Goal: Information Seeking & Learning: Learn about a topic

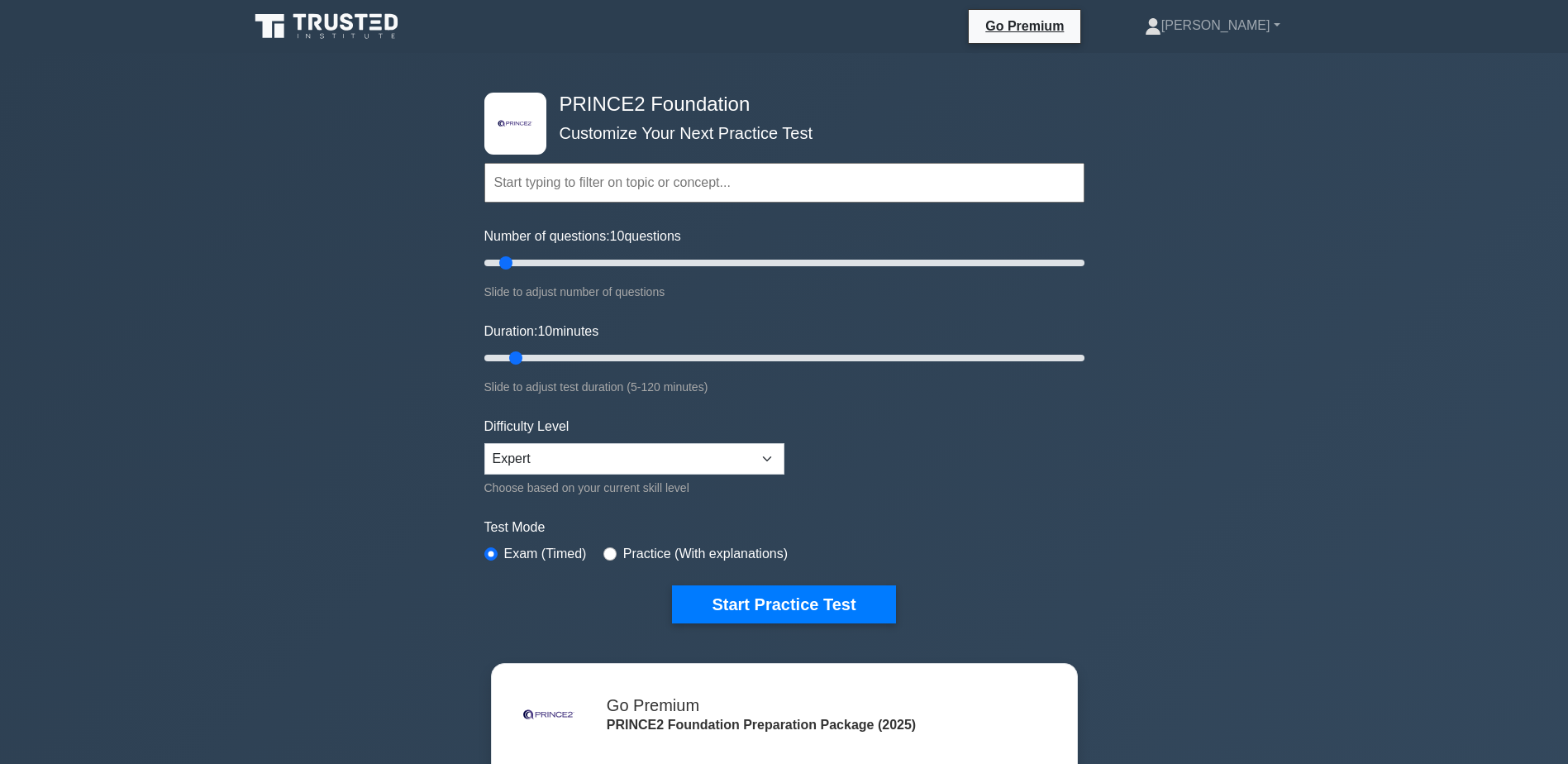
click at [623, 178] on input "text" at bounding box center [785, 182] width 600 height 40
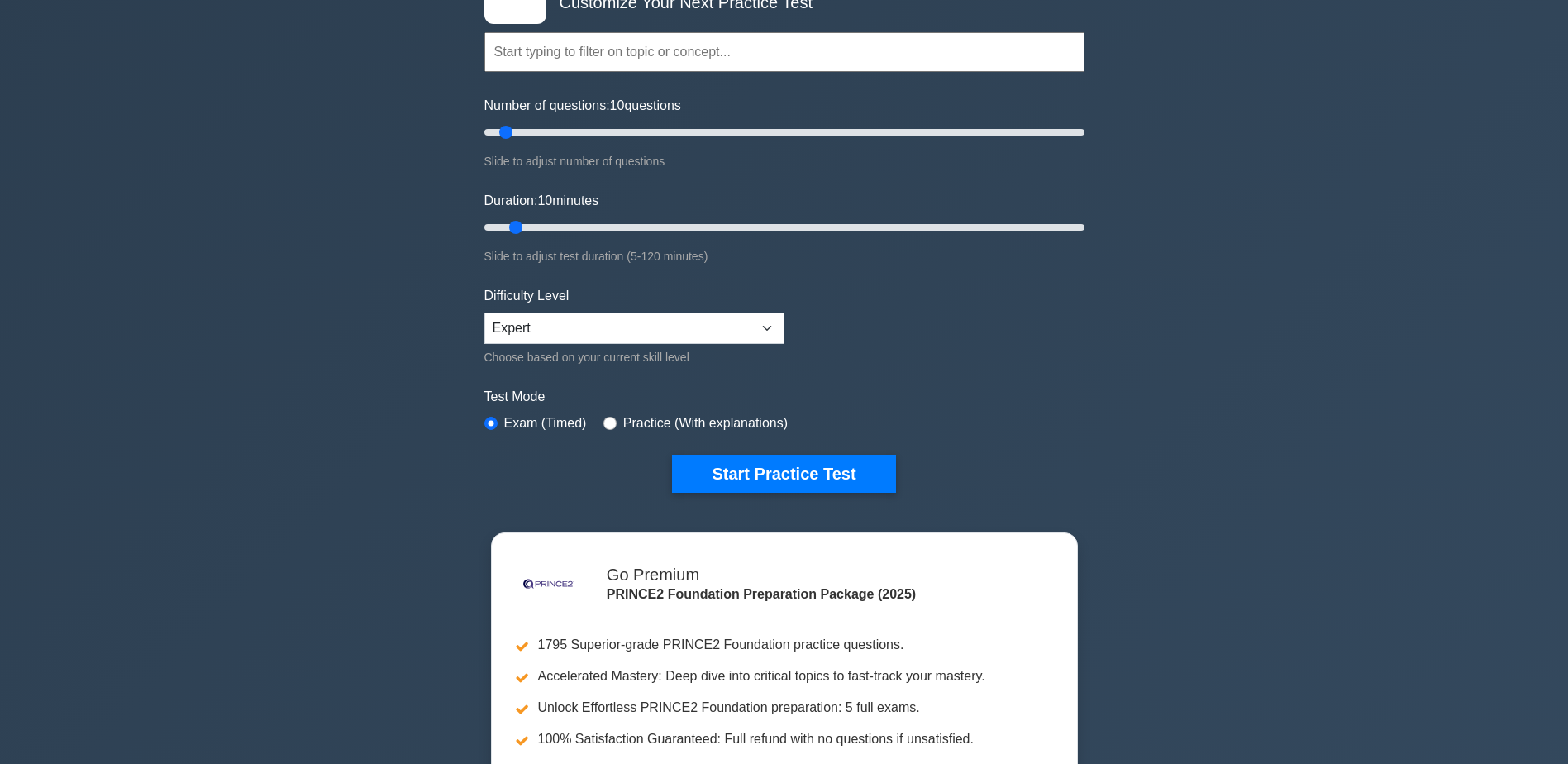
scroll to position [145, 0]
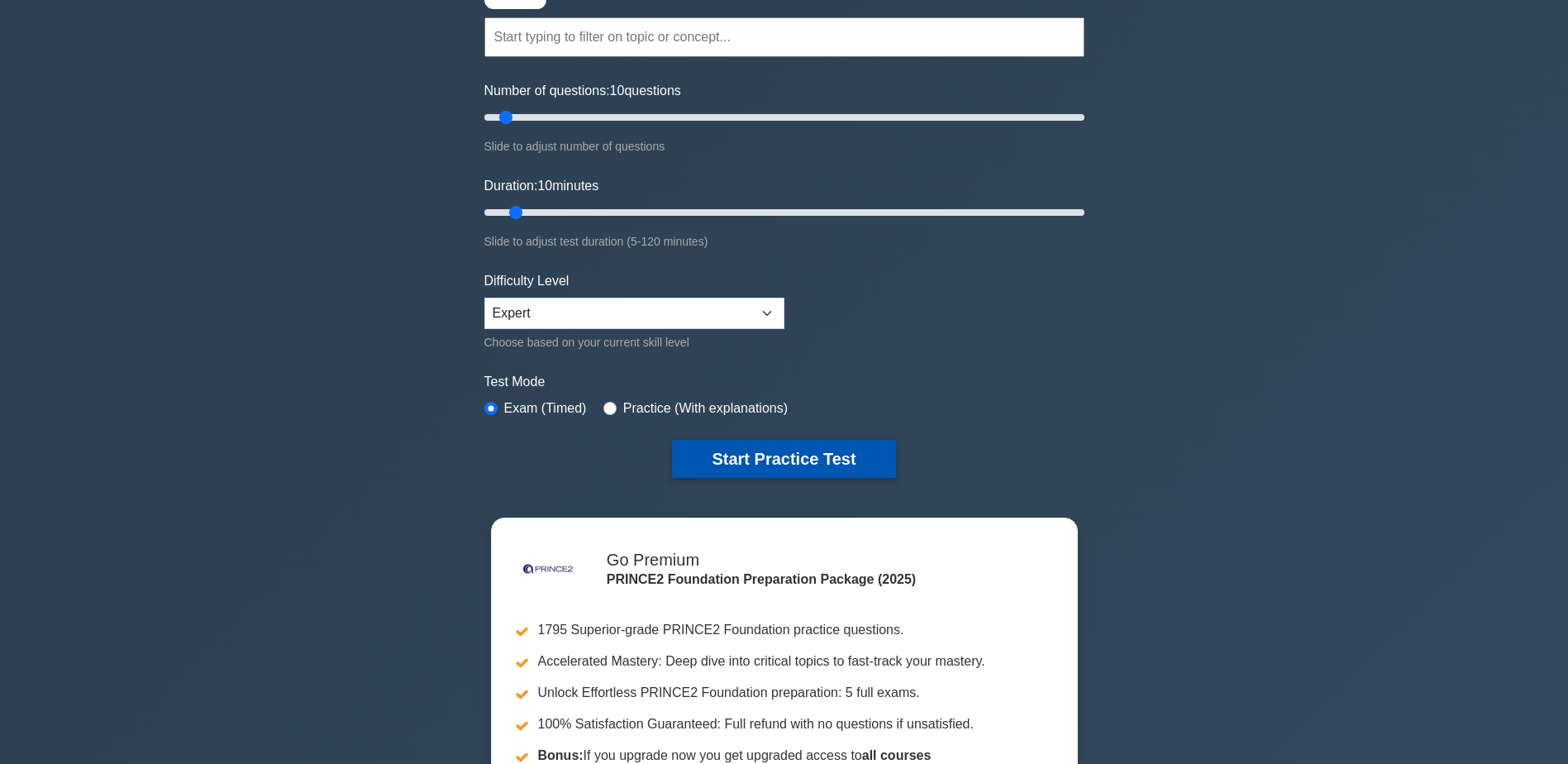
click at [769, 462] on button "Start Practice Test" at bounding box center [783, 458] width 224 height 38
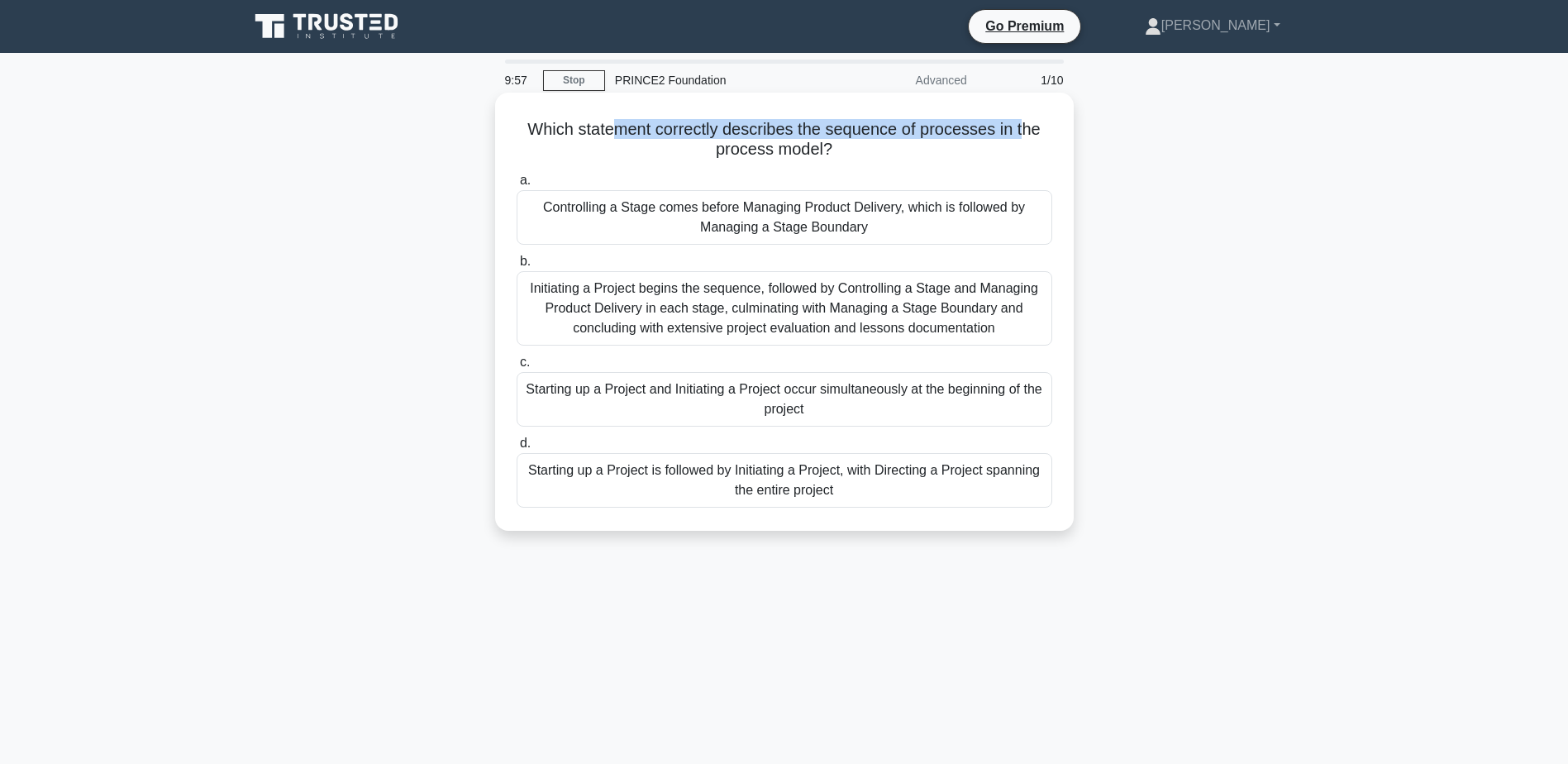
drag, startPoint x: 615, startPoint y: 133, endPoint x: 1024, endPoint y: 124, distance: 409.1
click at [1024, 124] on h5 "Which statement correctly describes the sequence of processes in the process mo…" at bounding box center [785, 139] width 539 height 41
click at [701, 297] on div "Initiating a Project begins the sequence, followed by Controlling a Stage and M…" at bounding box center [785, 308] width 536 height 75
click at [517, 267] on input "b. Initiating a Project begins the sequence, followed by Controlling a Stage an…" at bounding box center [517, 262] width 0 height 11
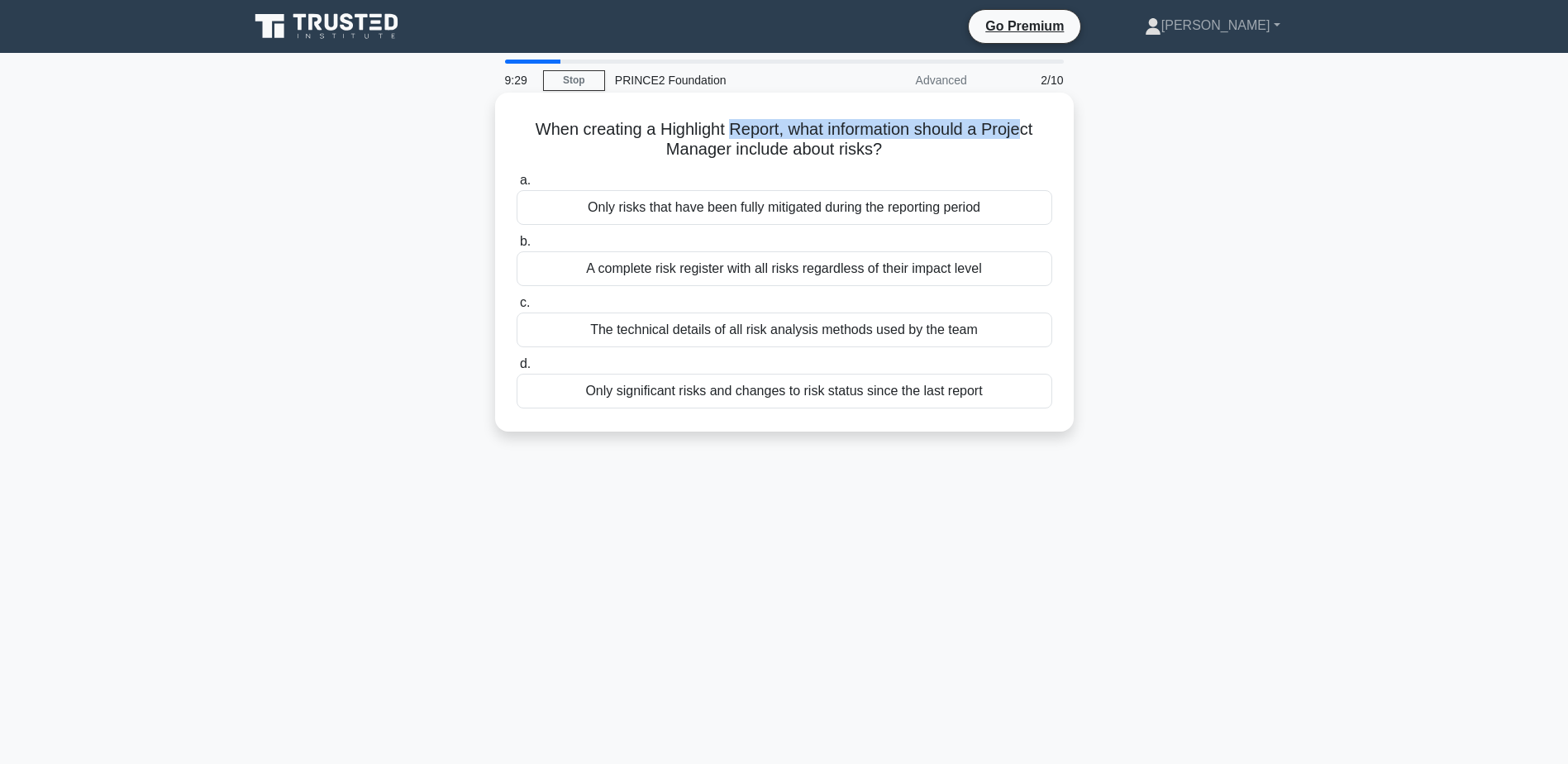
drag, startPoint x: 729, startPoint y: 131, endPoint x: 1031, endPoint y: 127, distance: 302.0
click at [1031, 127] on h5 "When creating a Highlight Report, what information should a Project Manager inc…" at bounding box center [785, 139] width 539 height 41
drag, startPoint x: 708, startPoint y: 157, endPoint x: 859, endPoint y: 154, distance: 151.0
click at [859, 154] on h5 "When creating a Highlight Report, what information should a Project Manager inc…" at bounding box center [785, 139] width 539 height 41
drag, startPoint x: 859, startPoint y: 154, endPoint x: 734, endPoint y: 162, distance: 125.3
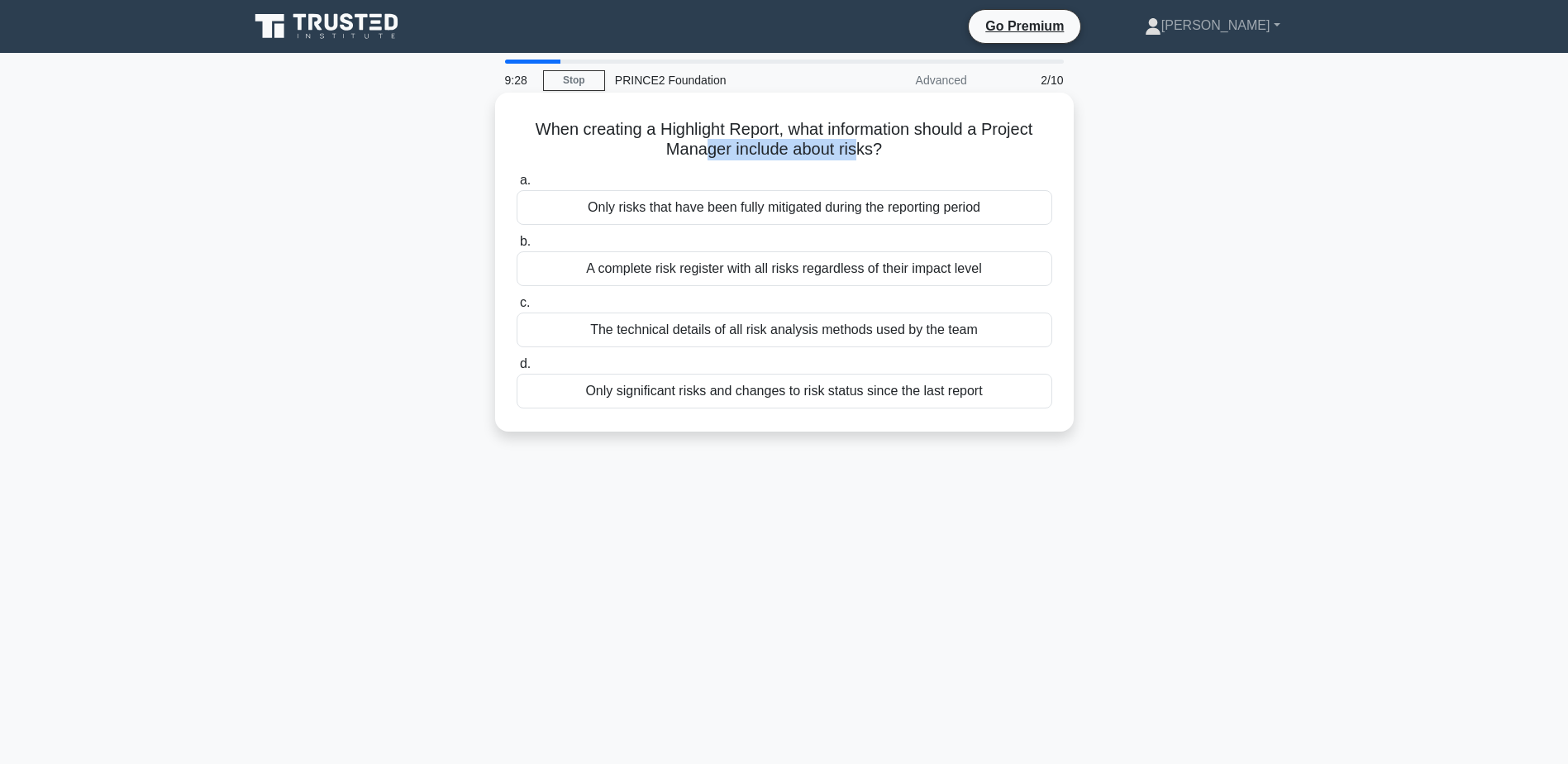
click at [734, 160] on h5 "When creating a Highlight Report, what information should a Project Manager inc…" at bounding box center [785, 139] width 539 height 41
click at [558, 402] on div "Only significant risks and changes to risk status since the last report" at bounding box center [785, 391] width 536 height 35
click at [517, 370] on input "d. Only significant risks and changes to risk status since the last report" at bounding box center [517, 365] width 0 height 11
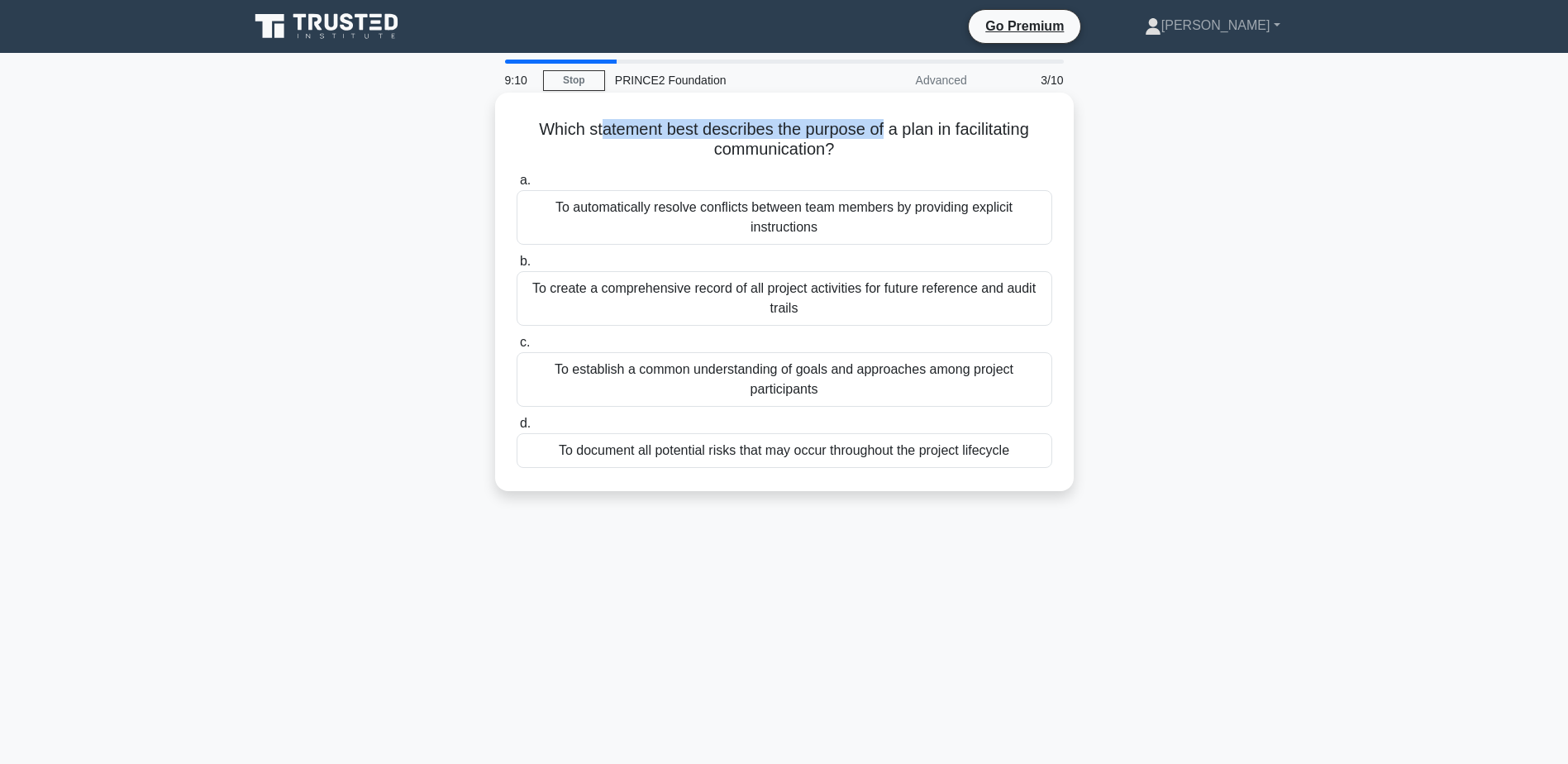
drag, startPoint x: 599, startPoint y: 134, endPoint x: 885, endPoint y: 123, distance: 286.2
click at [885, 123] on h5 "Which statement best describes the purpose of a plan in facilitating communicat…" at bounding box center [785, 139] width 539 height 41
drag, startPoint x: 885, startPoint y: 123, endPoint x: 807, endPoint y: 126, distance: 78.1
click at [807, 126] on h5 "Which statement best describes the purpose of a plan in facilitating communicat…" at bounding box center [785, 139] width 539 height 41
drag, startPoint x: 812, startPoint y: 152, endPoint x: 835, endPoint y: 152, distance: 23.0
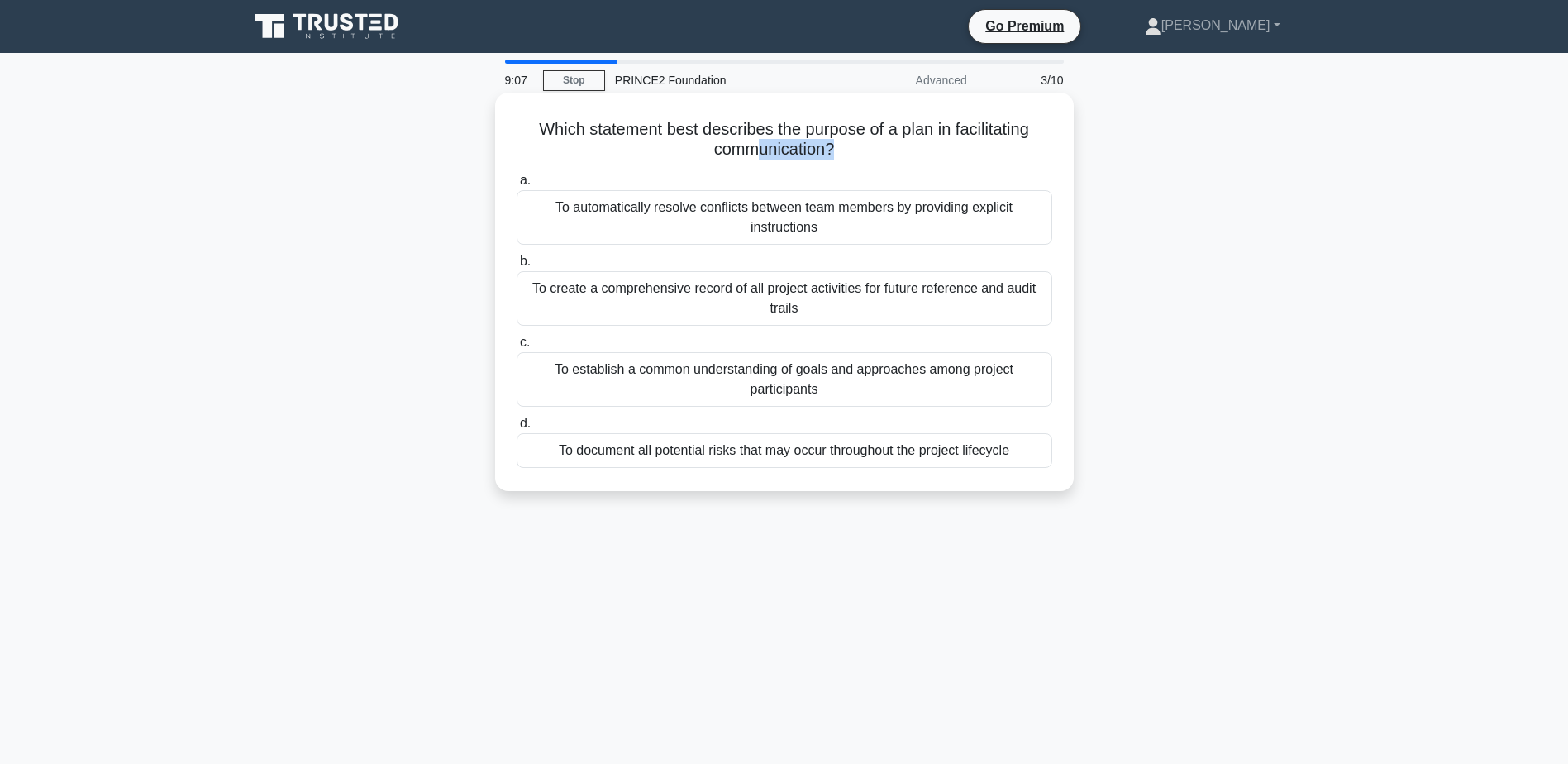
click at [835, 152] on h5 "Which statement best describes the purpose of a plan in facilitating communicat…" at bounding box center [785, 139] width 539 height 41
drag, startPoint x: 835, startPoint y: 152, endPoint x: 907, endPoint y: 163, distance: 72.8
click at [907, 160] on h5 "Which statement best describes the purpose of a plan in facilitating communicat…" at bounding box center [785, 139] width 539 height 41
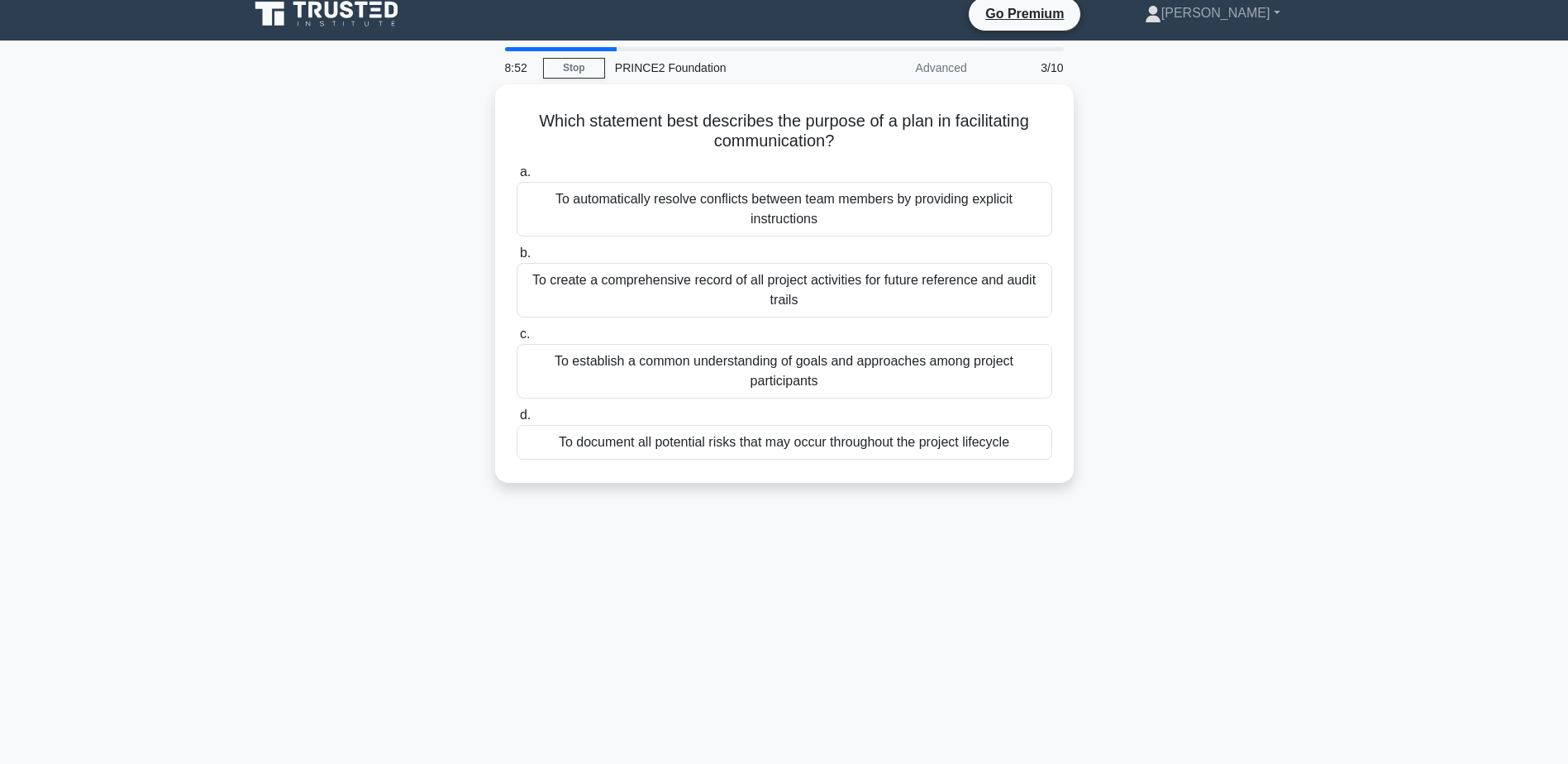
scroll to position [9, 0]
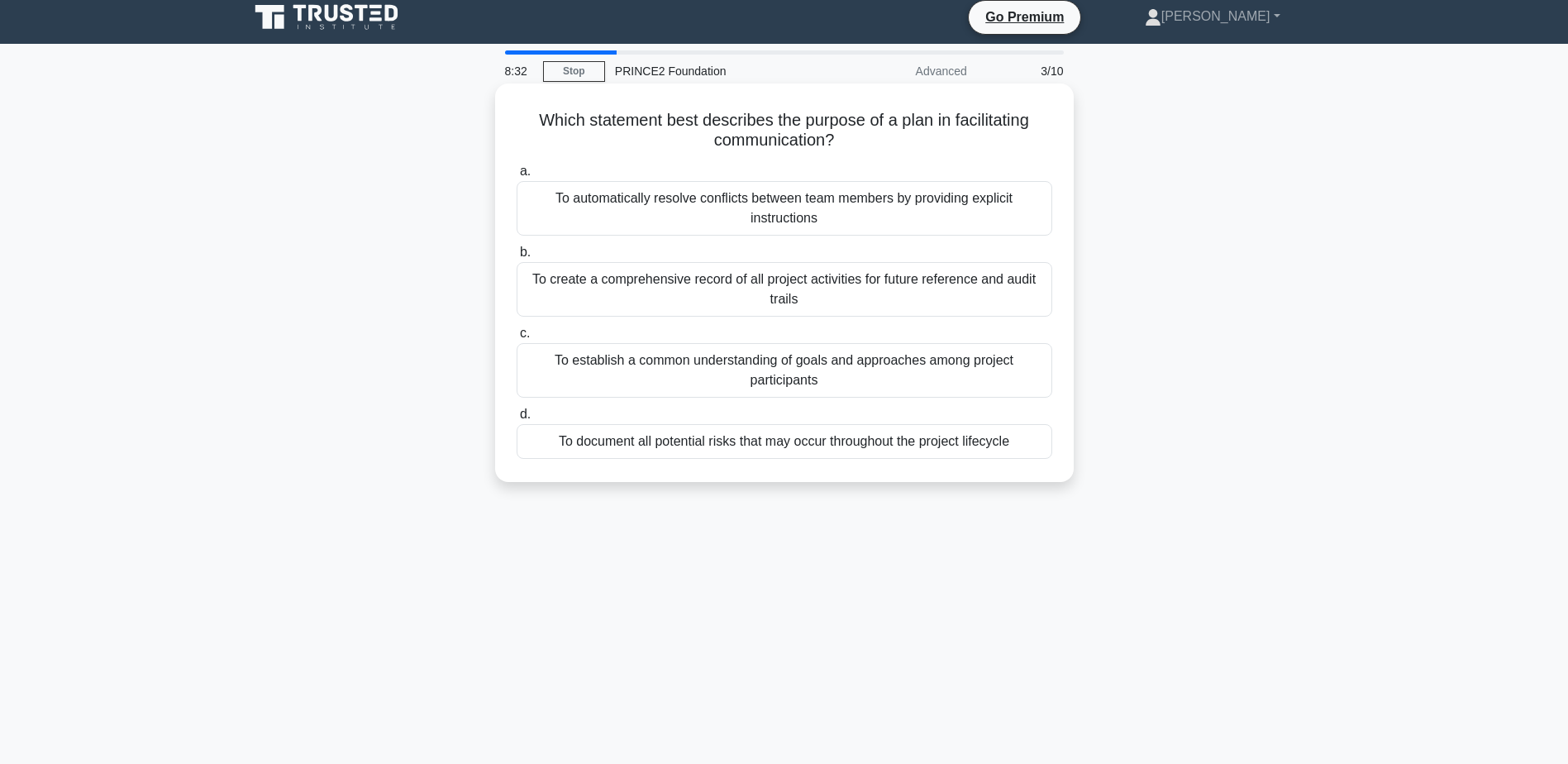
click at [648, 386] on div "To establish a common understanding of goals and approaches among project parti…" at bounding box center [785, 370] width 536 height 54
click at [517, 339] on input "c. To establish a common understanding of goals and approaches among project pa…" at bounding box center [517, 334] width 0 height 11
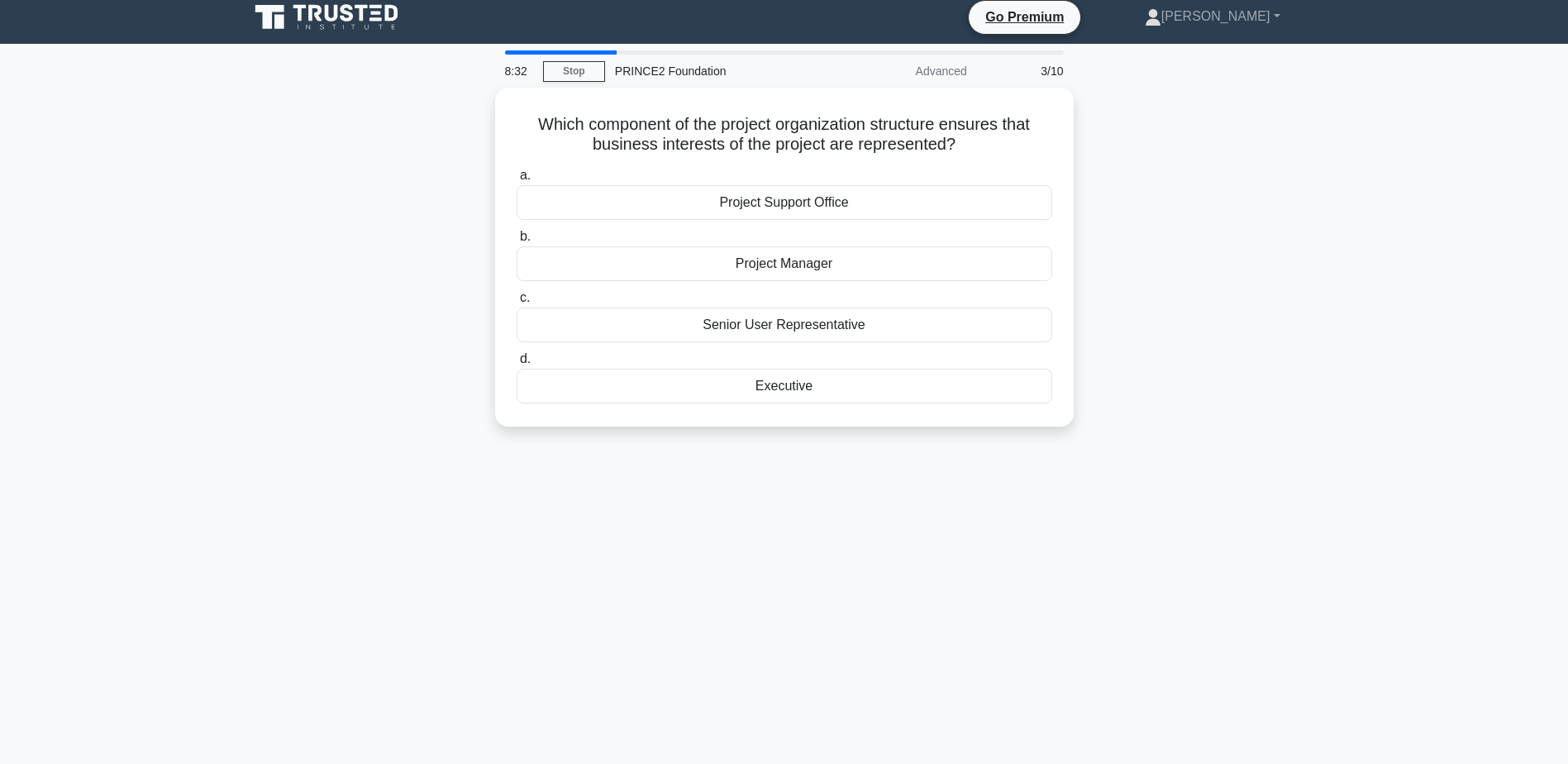
scroll to position [0, 0]
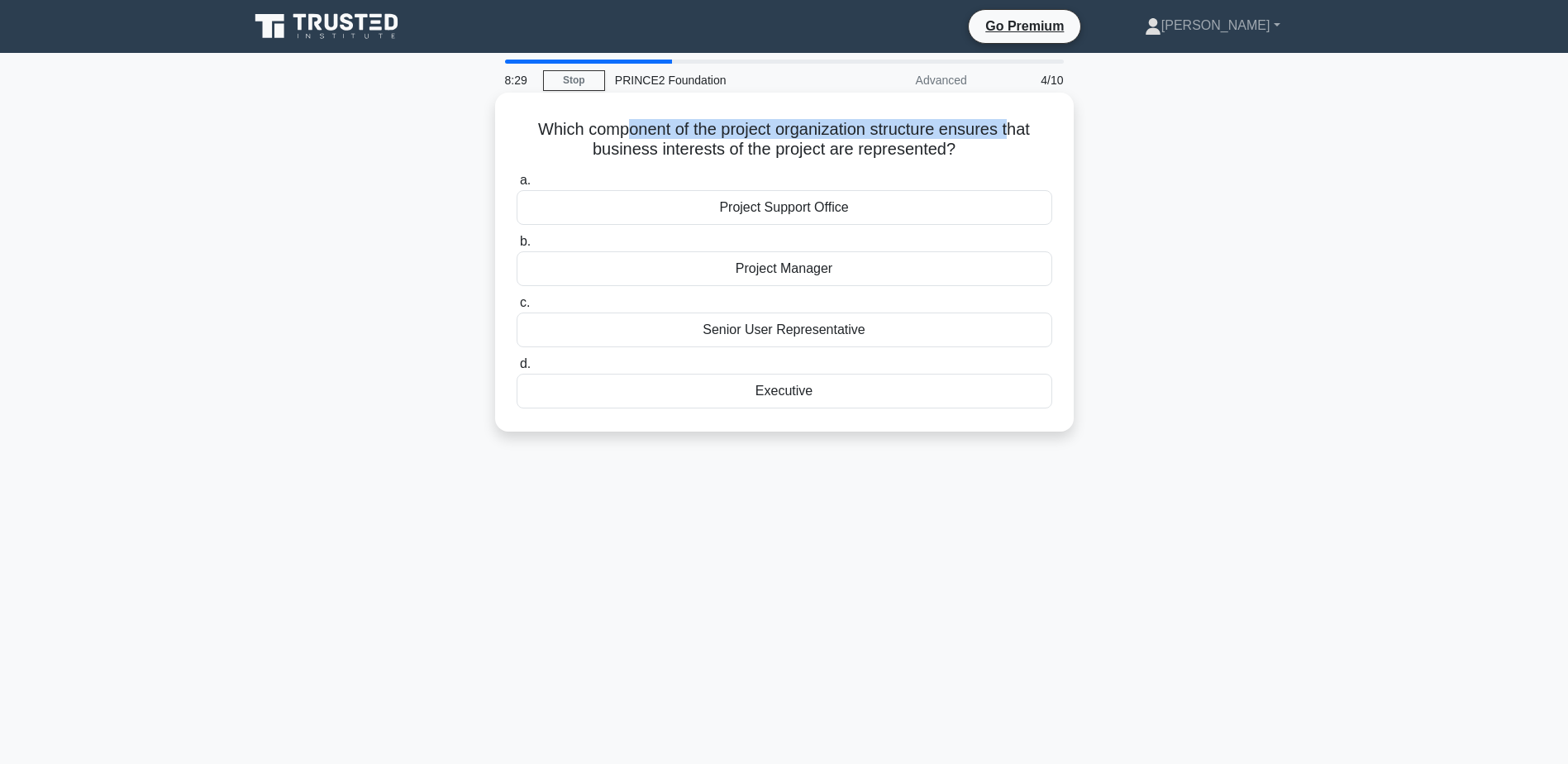
drag, startPoint x: 626, startPoint y: 125, endPoint x: 1014, endPoint y: 131, distance: 388.0
click at [1014, 131] on h5 "Which component of the project organization structure ensures that business int…" at bounding box center [785, 139] width 539 height 41
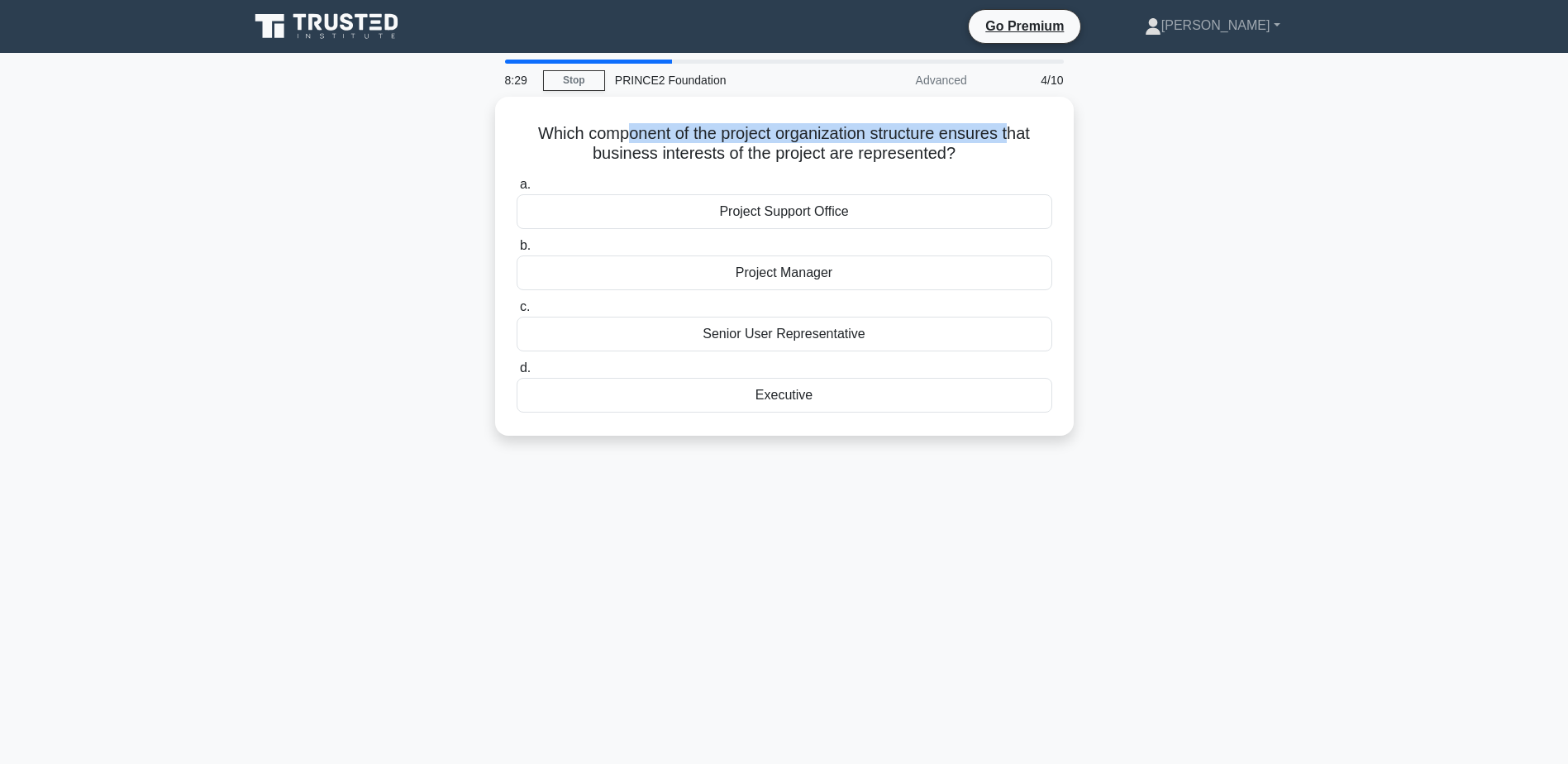
drag, startPoint x: 1014, startPoint y: 131, endPoint x: 1117, endPoint y: 188, distance: 117.7
click at [1117, 188] on div "Which component of the project organization structure ensures that business int…" at bounding box center [785, 276] width 1091 height 359
drag, startPoint x: 1117, startPoint y: 188, endPoint x: 1325, endPoint y: 374, distance: 279.0
click at [1325, 374] on div "Which component of the project organization structure ensures that business int…" at bounding box center [785, 276] width 1091 height 359
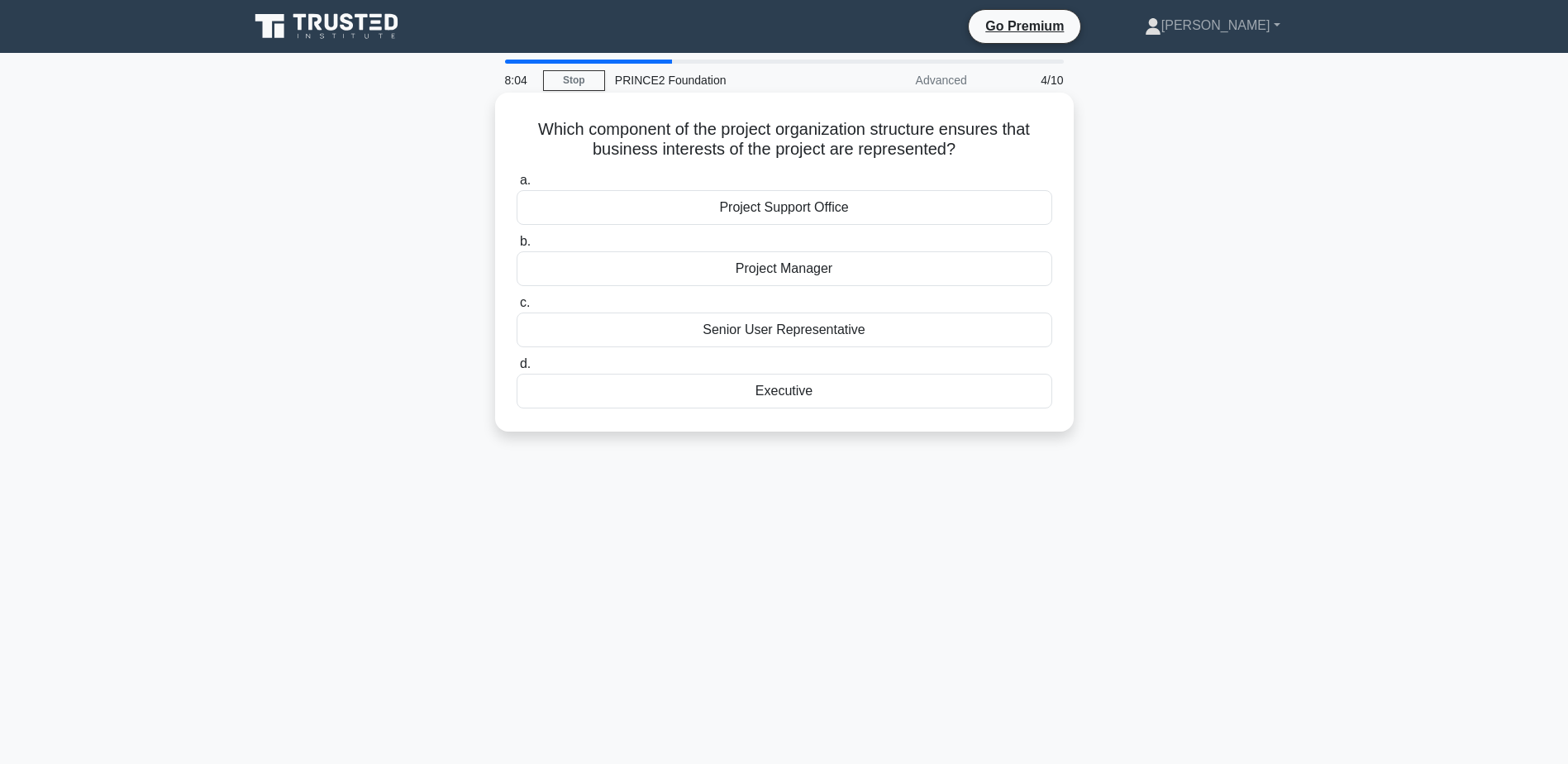
click at [872, 274] on div "Project Manager" at bounding box center [785, 269] width 536 height 35
click at [517, 248] on input "b. Project Manager" at bounding box center [517, 242] width 0 height 11
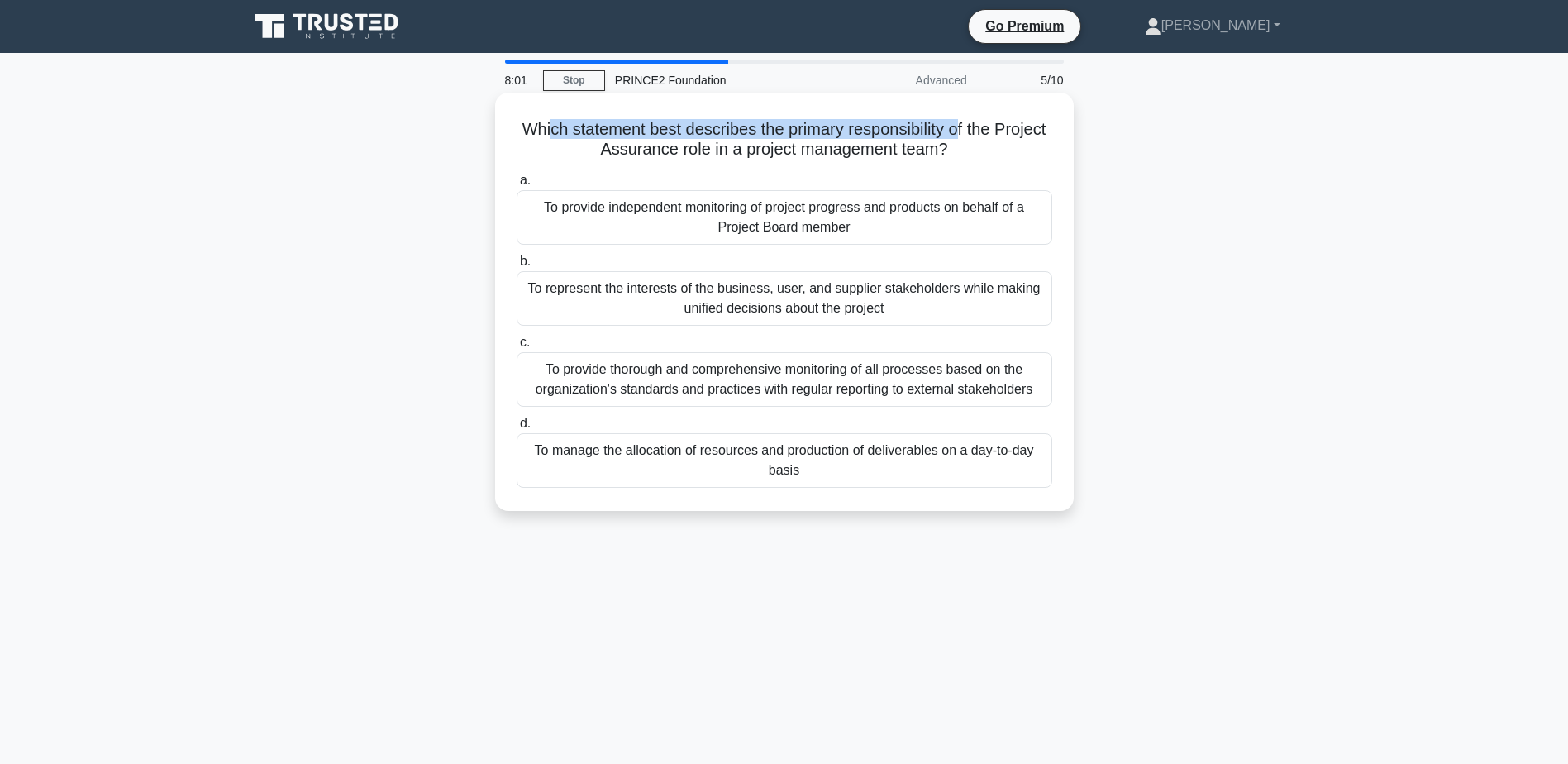
drag, startPoint x: 573, startPoint y: 123, endPoint x: 991, endPoint y: 129, distance: 418.0
click at [991, 129] on h5 "Which statement best describes the primary responsibility of the Project Assura…" at bounding box center [785, 139] width 539 height 41
drag, startPoint x: 617, startPoint y: 156, endPoint x: 943, endPoint y: 157, distance: 326.0
click at [943, 157] on h5 "Which statement best describes the primary responsibility of the Project Assura…" at bounding box center [785, 139] width 539 height 41
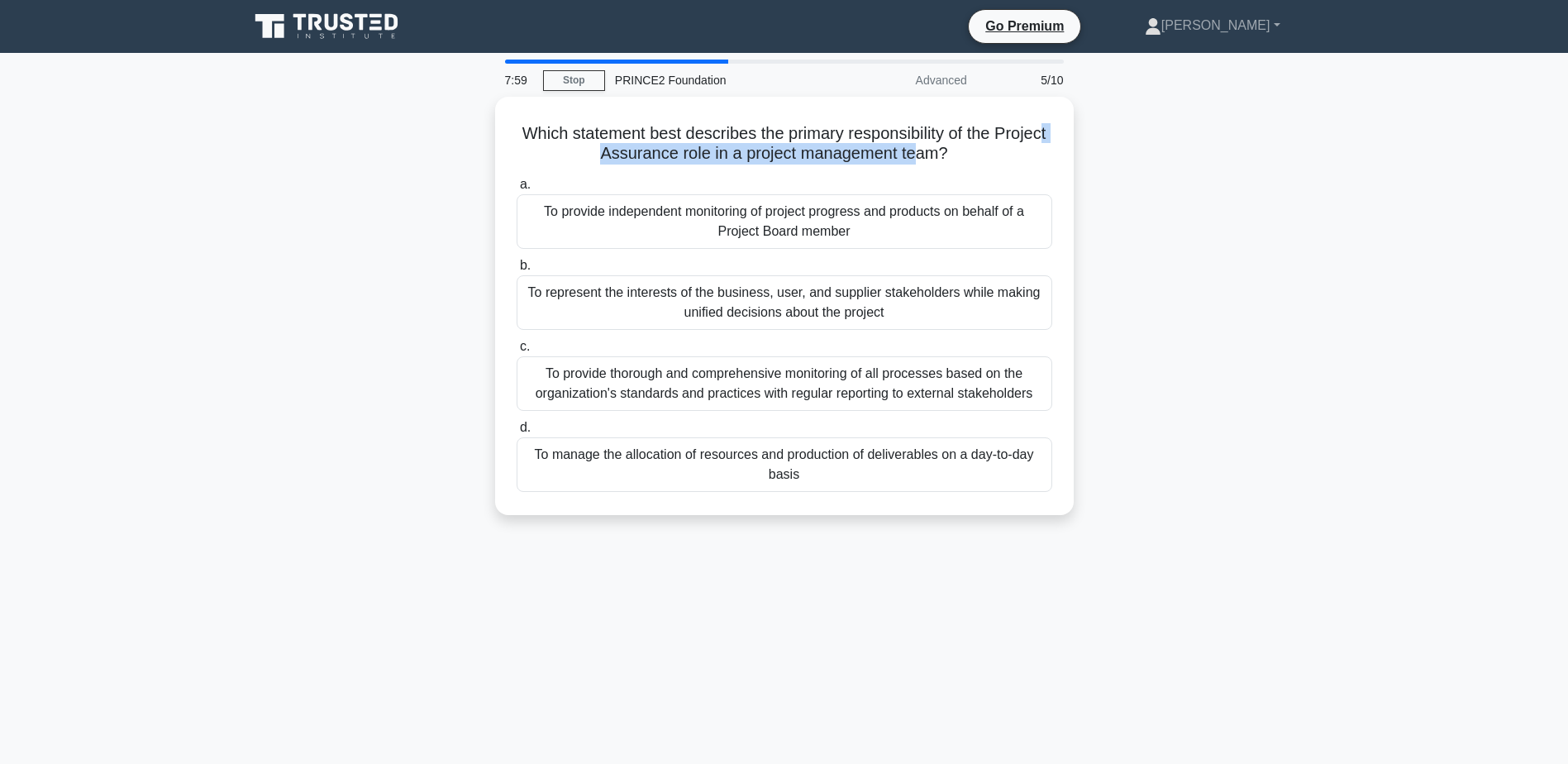
click at [1224, 227] on div "Which statement best describes the primary responsibility of the Project Assura…" at bounding box center [785, 316] width 1091 height 438
drag, startPoint x: 1224, startPoint y: 227, endPoint x: 1287, endPoint y: 375, distance: 160.9
click at [1287, 375] on div "Which statement best describes the primary responsibility of the Project Assura…" at bounding box center [785, 316] width 1091 height 438
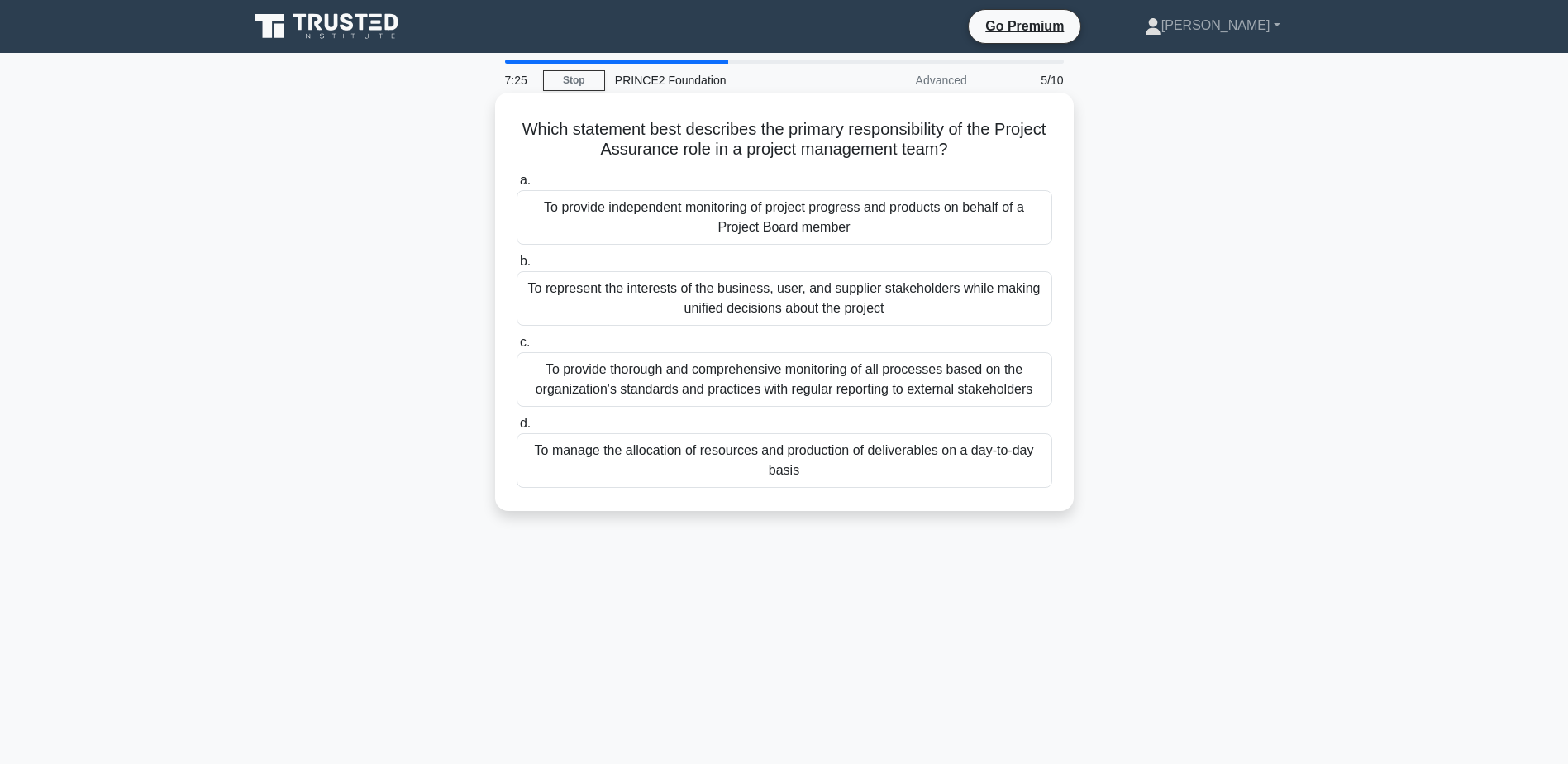
click at [892, 386] on div "To provide thorough and comprehensive monitoring of all processes based on the …" at bounding box center [785, 379] width 536 height 54
click at [517, 348] on input "c. To provide thorough and comprehensive monitoring of all processes based on t…" at bounding box center [517, 343] width 0 height 11
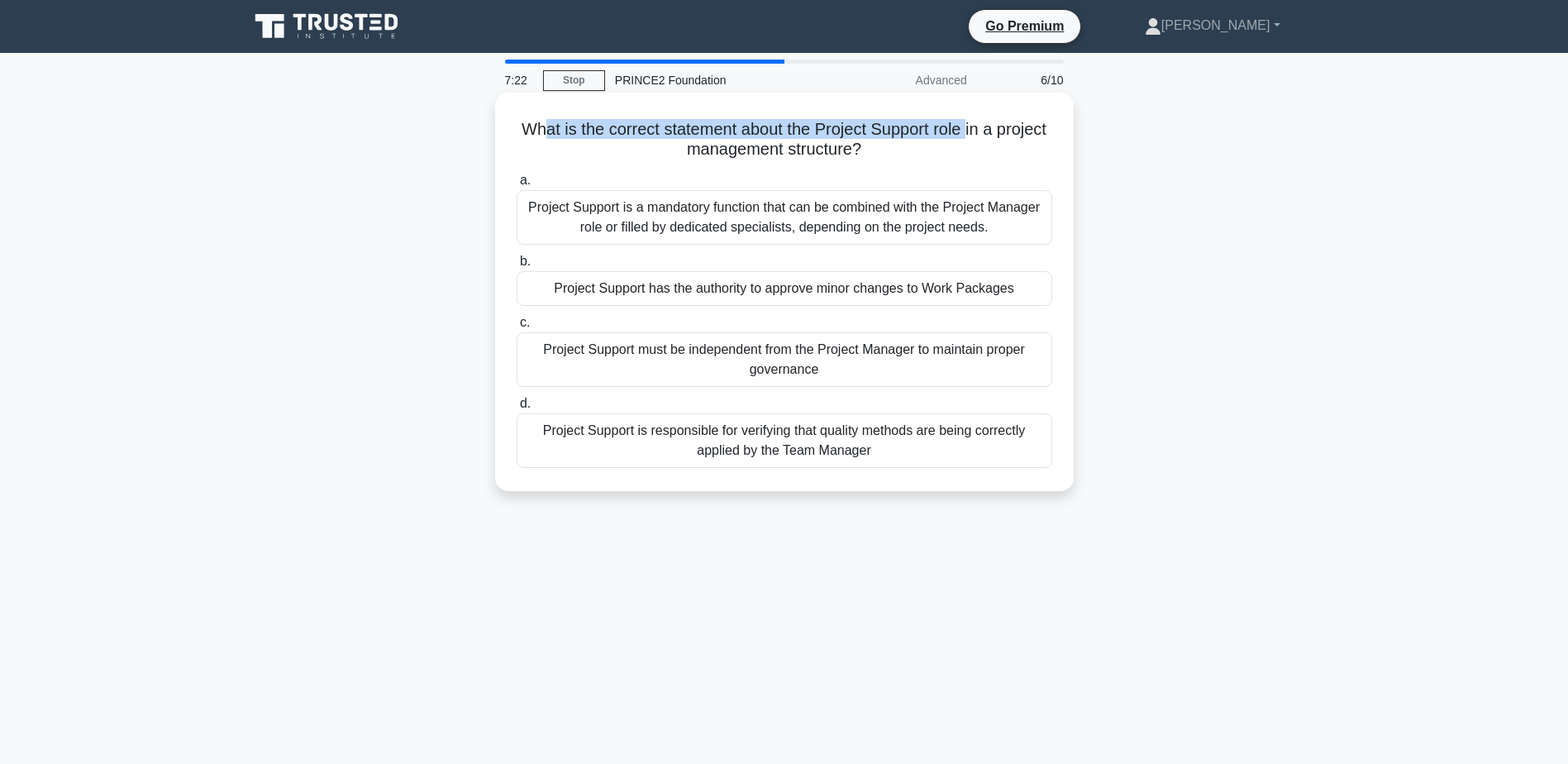
drag, startPoint x: 568, startPoint y: 122, endPoint x: 1001, endPoint y: 134, distance: 433.2
click at [1001, 134] on h5 "What is the correct statement about the Project Support role in a project manag…" at bounding box center [785, 139] width 539 height 41
drag, startPoint x: 660, startPoint y: 151, endPoint x: 861, endPoint y: 141, distance: 201.2
click at [861, 141] on h5 "What is the correct statement about the Project Support role in a project manag…" at bounding box center [785, 139] width 539 height 41
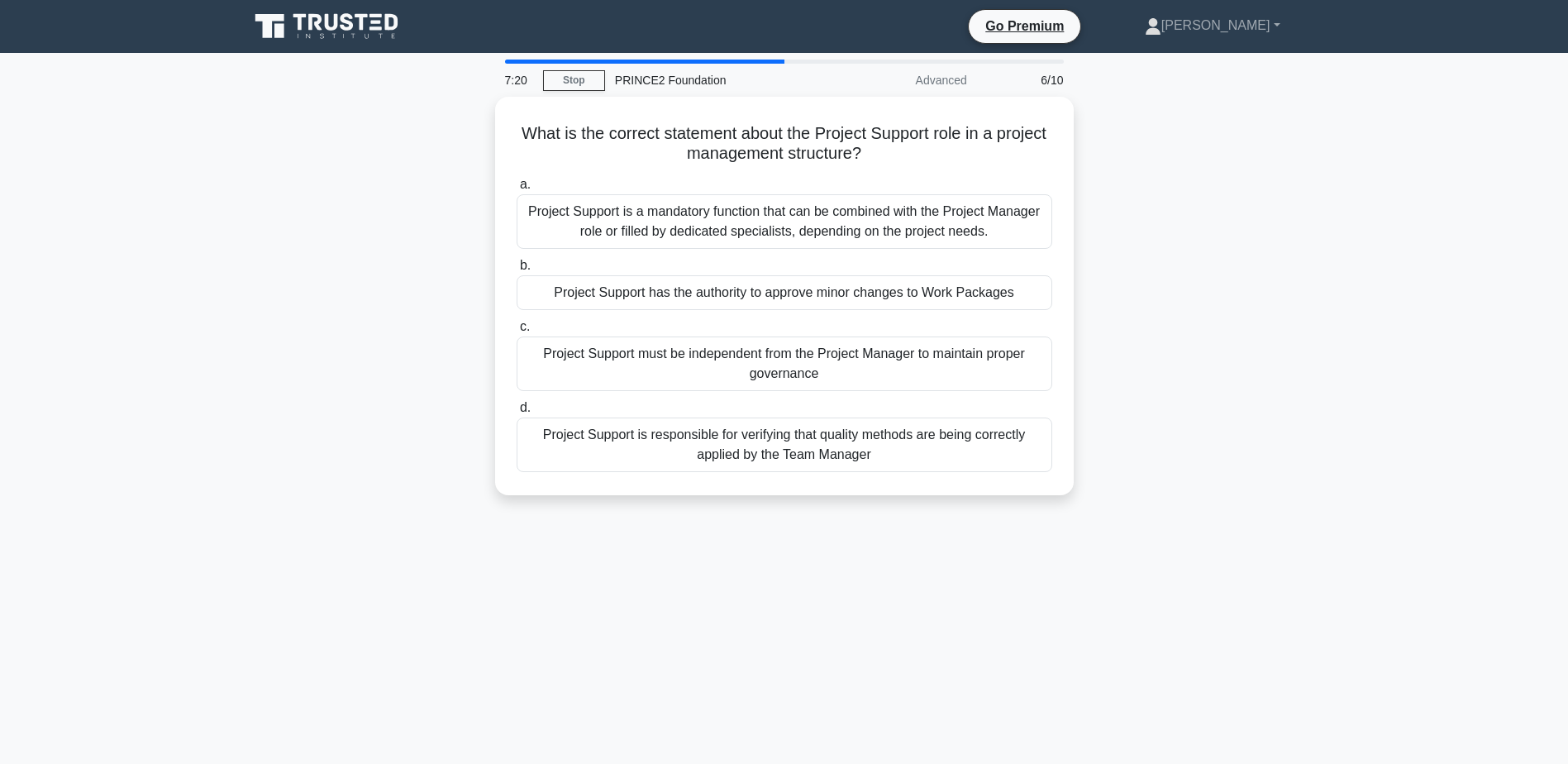
click at [1363, 347] on main "7:20 Stop PRINCE2 Foundation Advanced 6/10 What is the correct statement about …" at bounding box center [784, 473] width 1568 height 840
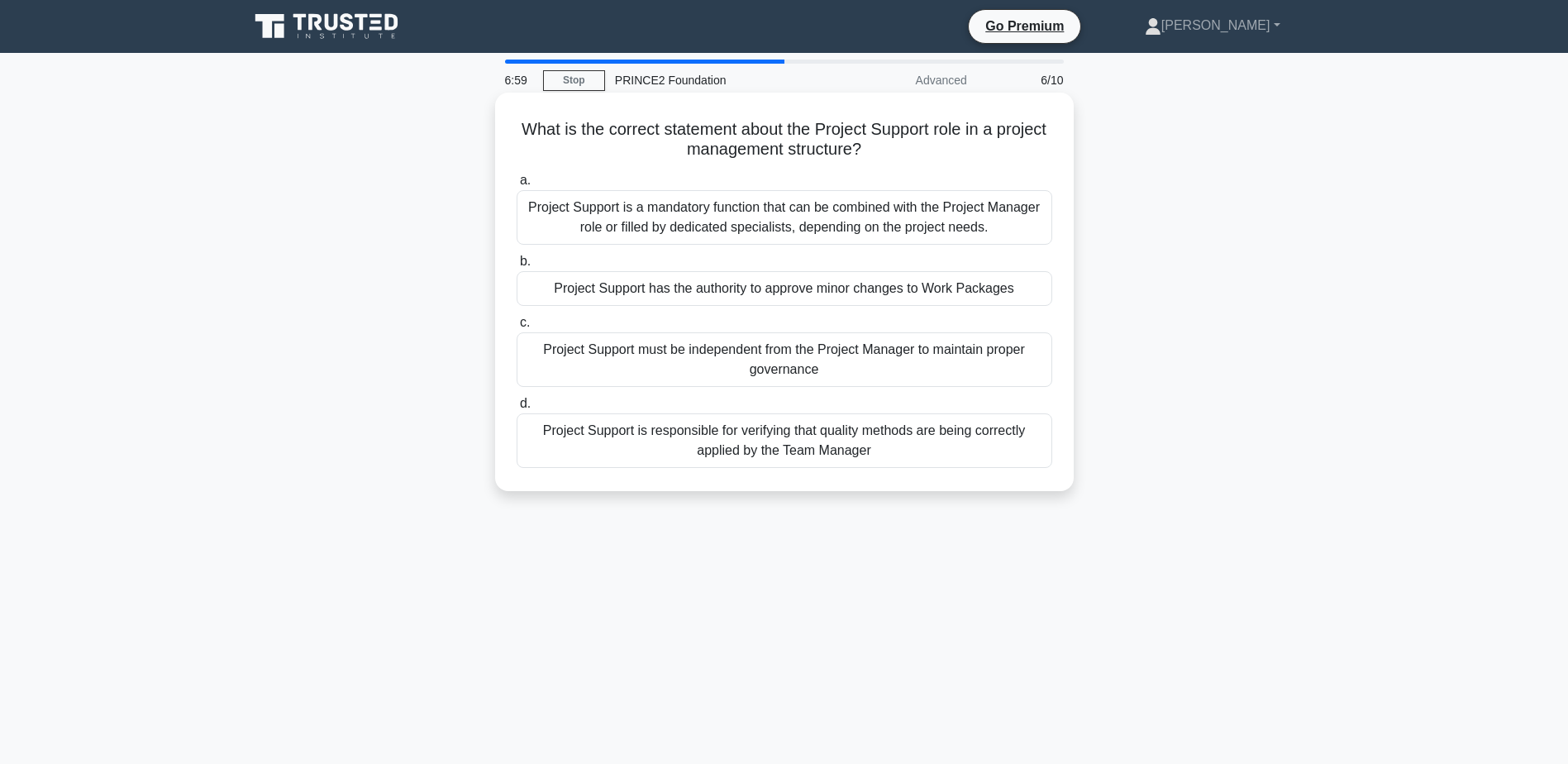
click at [544, 216] on div "Project Support is a mandatory function that can be combined with the Project M…" at bounding box center [785, 217] width 536 height 54
click at [517, 186] on input "a. Project Support is a mandatory function that can be combined with the Projec…" at bounding box center [517, 180] width 0 height 11
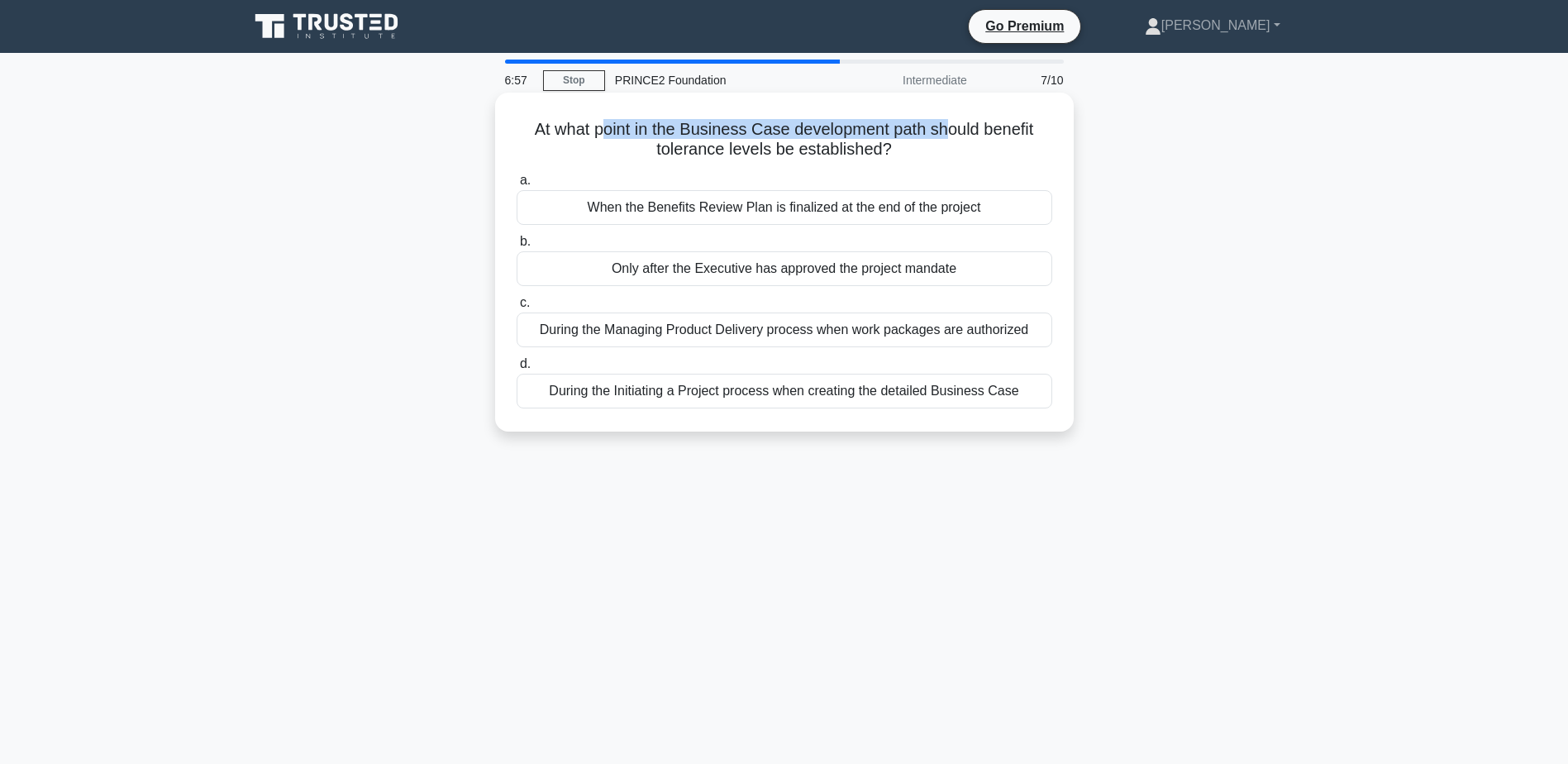
drag, startPoint x: 601, startPoint y: 133, endPoint x: 950, endPoint y: 130, distance: 349.0
click at [950, 130] on h5 "At what point in the Business Case development path should benefit tolerance le…" at bounding box center [785, 139] width 539 height 41
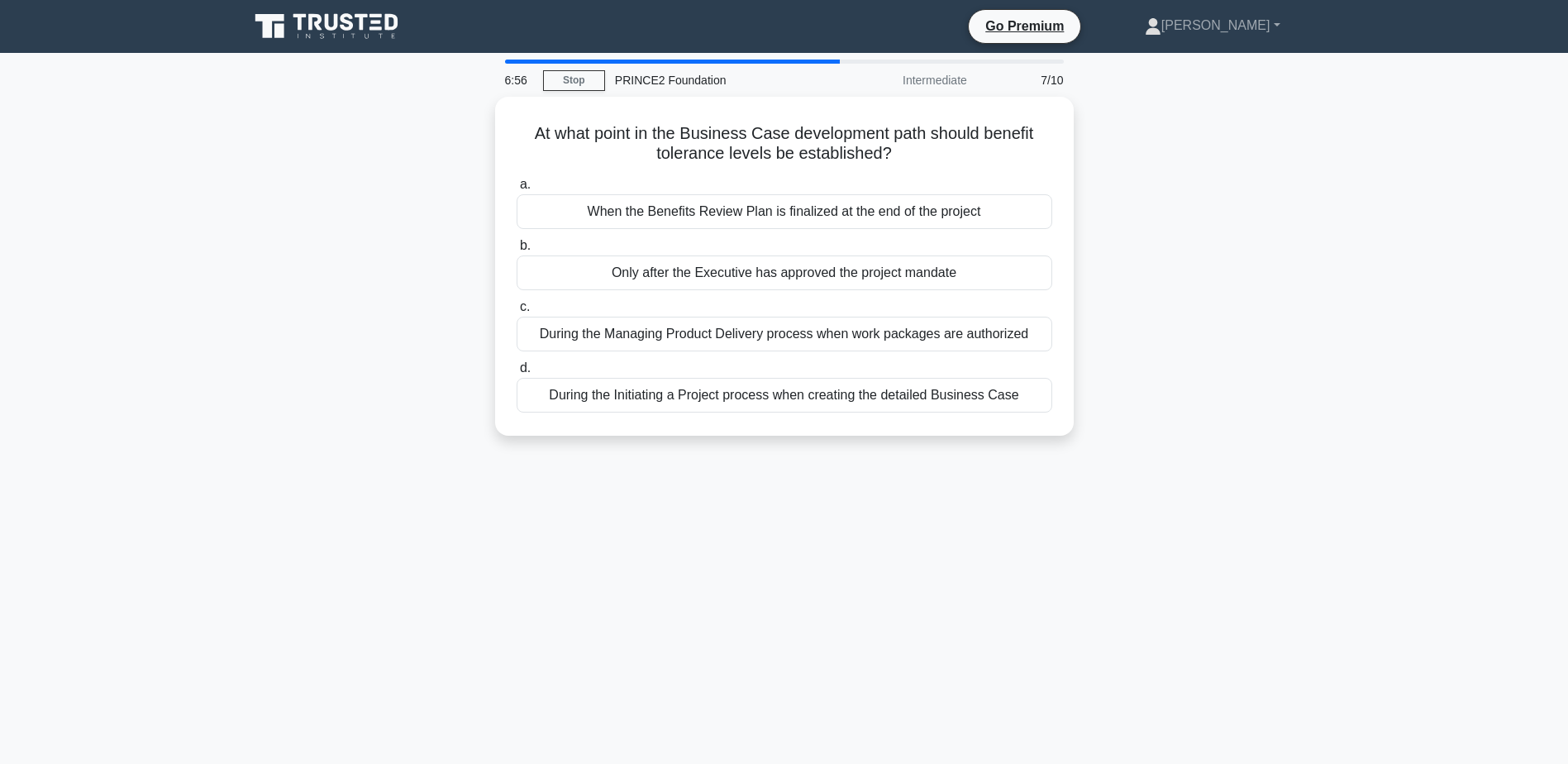
drag, startPoint x: 950, startPoint y: 130, endPoint x: 1226, endPoint y: 206, distance: 286.3
click at [1226, 206] on div "At what point in the Business Case development path should benefit tolerance le…" at bounding box center [785, 276] width 1091 height 359
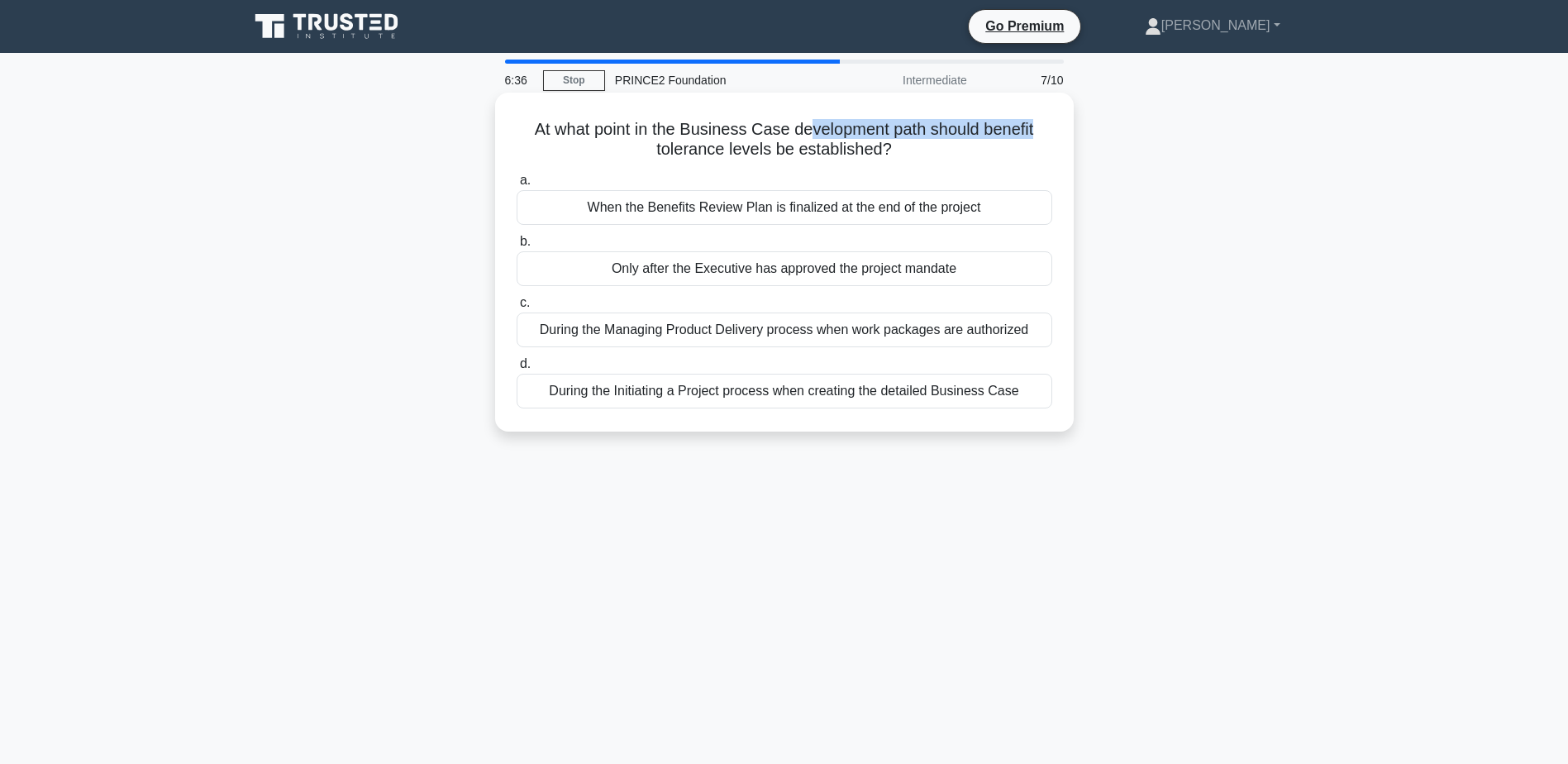
drag, startPoint x: 804, startPoint y: 127, endPoint x: 1048, endPoint y: 120, distance: 244.1
click at [1048, 120] on h5 "At what point in the Business Case development path should benefit tolerance le…" at bounding box center [785, 139] width 539 height 41
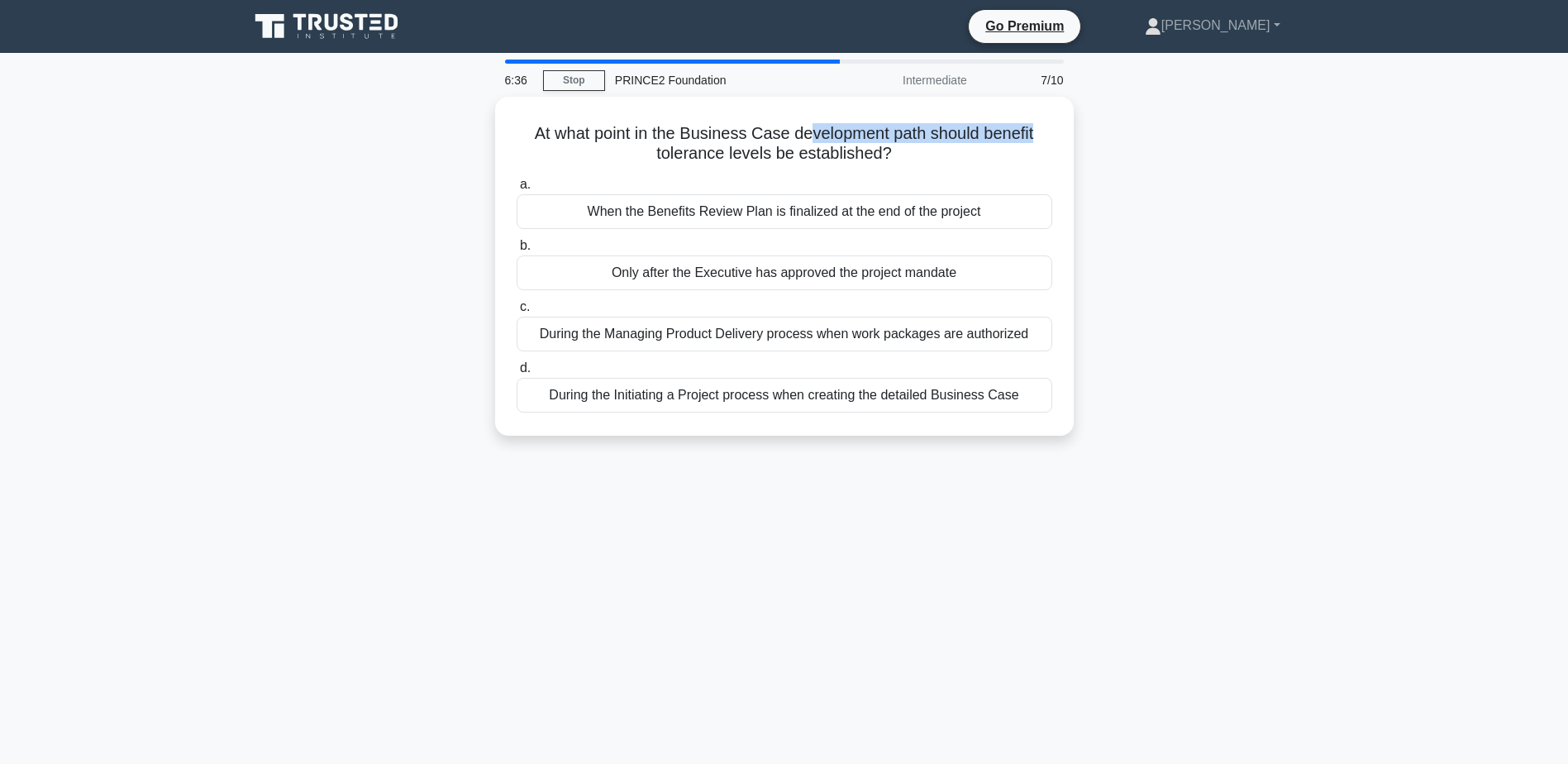
drag, startPoint x: 1048, startPoint y: 120, endPoint x: 1297, endPoint y: 216, distance: 266.9
click at [1296, 215] on div "At what point in the Business Case development path should benefit tolerance le…" at bounding box center [785, 276] width 1091 height 359
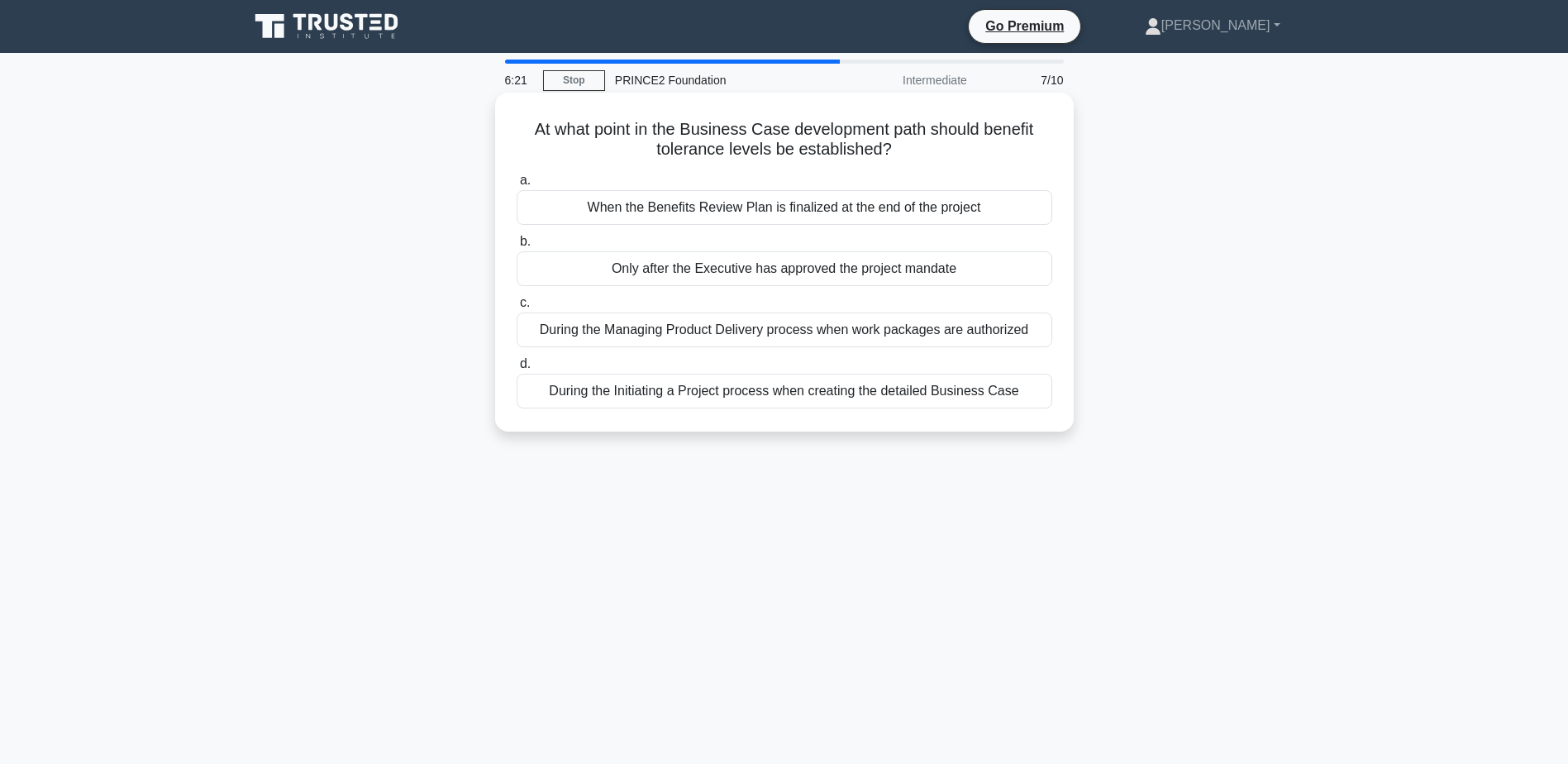
click at [676, 399] on div "During the Initiating a Project process when creating the detailed Business Case" at bounding box center [785, 391] width 536 height 35
click at [517, 370] on input "d. During the Initiating a Project process when creating the detailed Business …" at bounding box center [517, 365] width 0 height 11
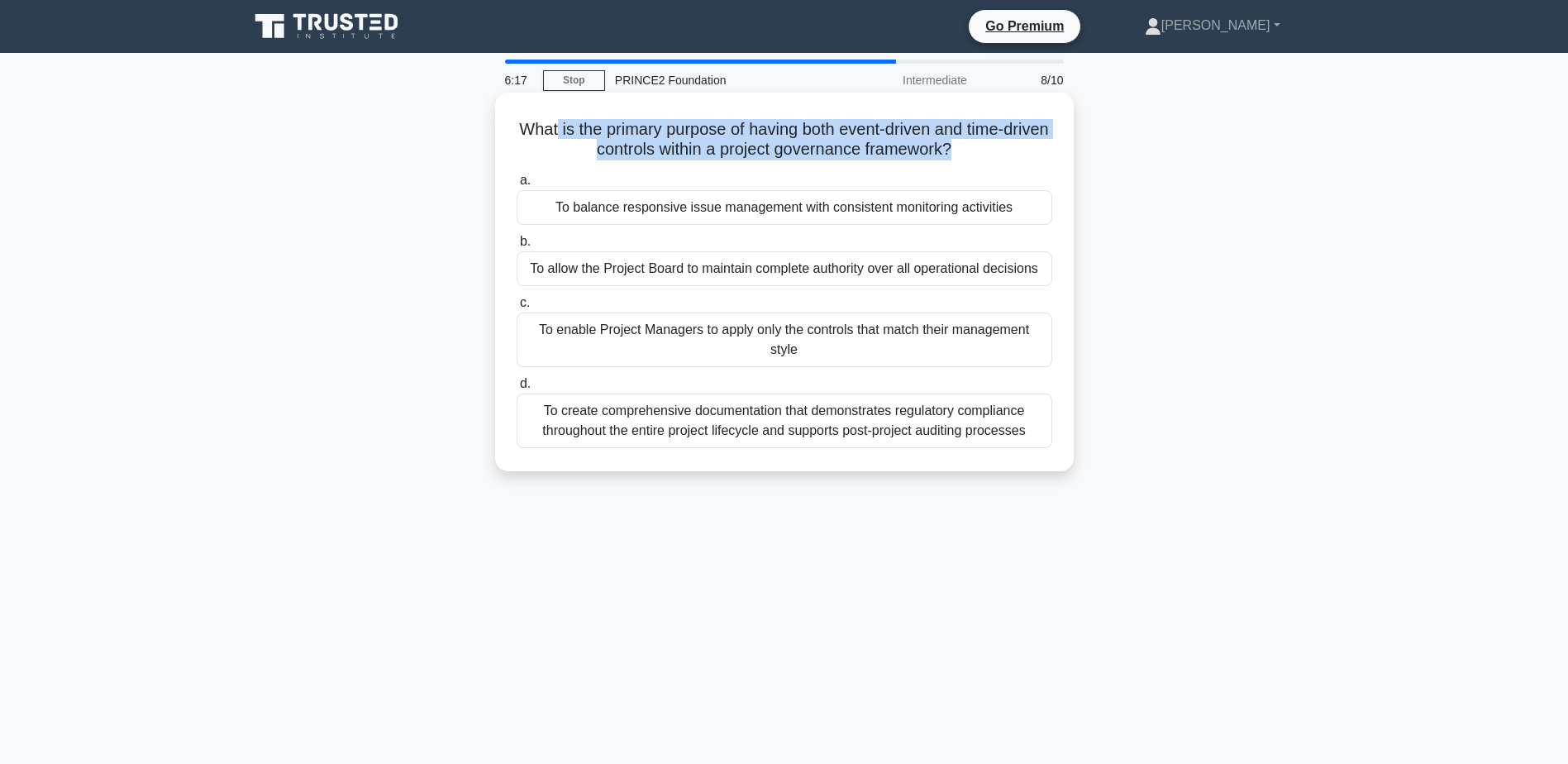
drag, startPoint x: 571, startPoint y: 137, endPoint x: 983, endPoint y: 145, distance: 412.1
click at [983, 145] on h5 "What is the primary purpose of having both event-driven and time-driven control…" at bounding box center [785, 139] width 539 height 41
drag, startPoint x: 983, startPoint y: 145, endPoint x: 1041, endPoint y: 167, distance: 62.0
click at [1041, 167] on div "What is the primary purpose of having both event-driven and time-driven control…" at bounding box center [784, 282] width 566 height 365
drag, startPoint x: 757, startPoint y: 126, endPoint x: 1022, endPoint y: 123, distance: 265.0
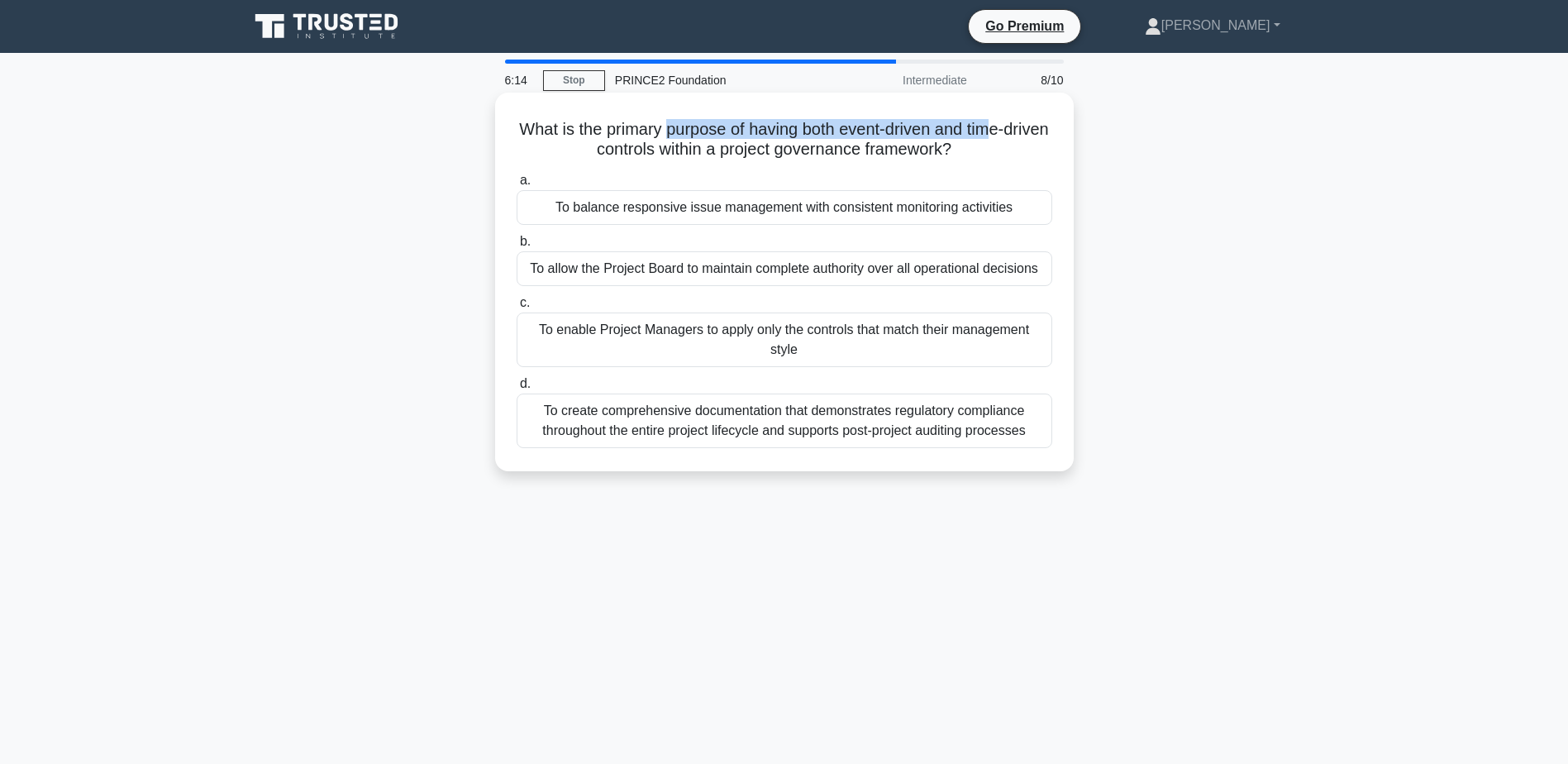
click at [1022, 123] on h5 "What is the primary purpose of having both event-driven and time-driven control…" at bounding box center [785, 139] width 539 height 41
drag, startPoint x: 598, startPoint y: 146, endPoint x: 922, endPoint y: 148, distance: 324.0
click at [922, 148] on h5 "What is the primary purpose of having both event-driven and time-driven control…" at bounding box center [785, 139] width 539 height 41
click at [629, 149] on h5 "What is the primary purpose of having both event-driven and time-driven control…" at bounding box center [785, 139] width 539 height 41
drag, startPoint x: 574, startPoint y: 126, endPoint x: 1032, endPoint y: 134, distance: 458.1
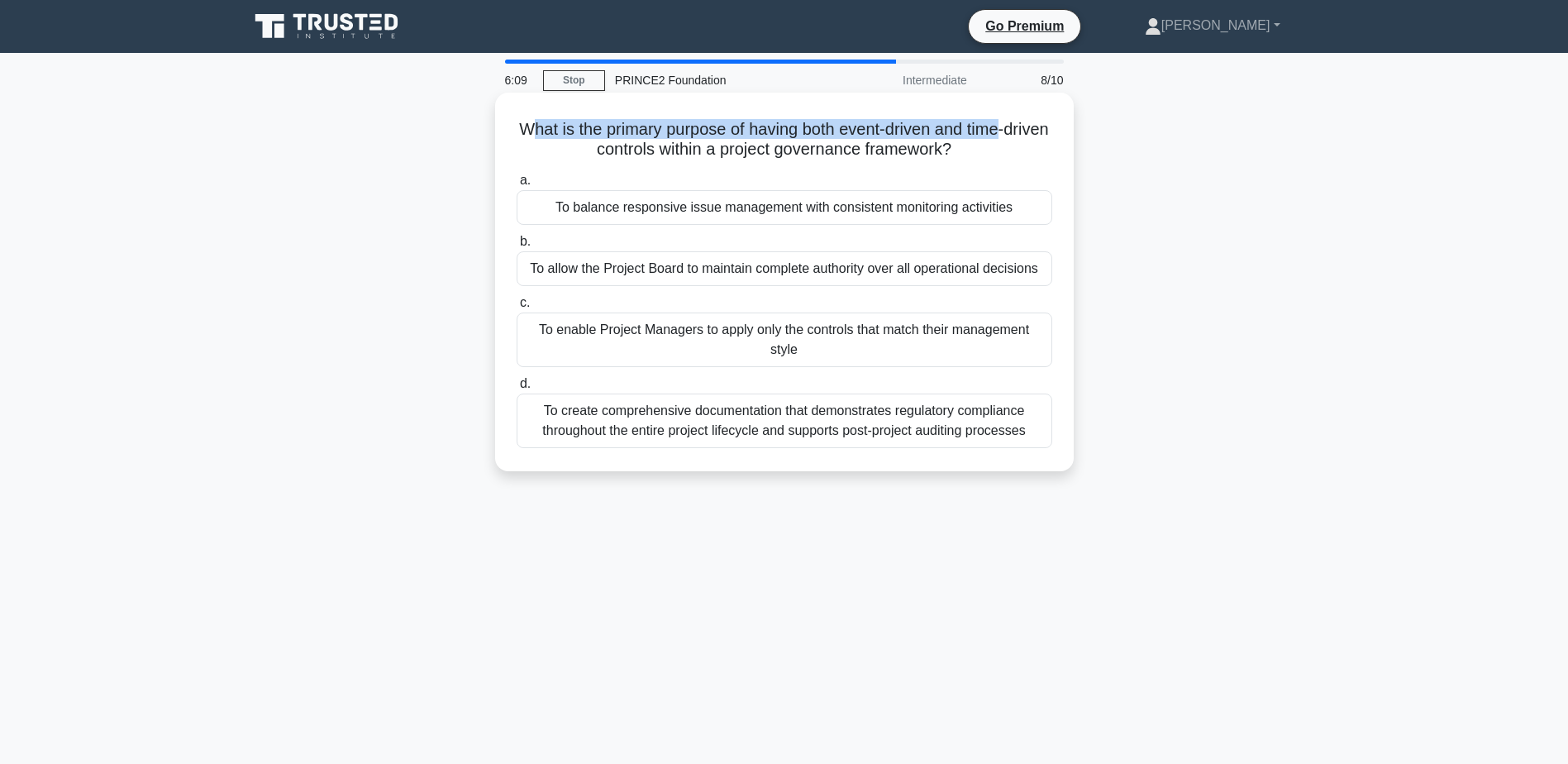
click at [1032, 134] on h5 "What is the primary purpose of having both event-driven and time-driven control…" at bounding box center [785, 139] width 539 height 41
drag, startPoint x: 571, startPoint y: 156, endPoint x: 949, endPoint y: 160, distance: 378.0
click at [949, 160] on h5 "What is the primary purpose of having both event-driven and time-driven control…" at bounding box center [785, 139] width 539 height 41
drag, startPoint x: 949, startPoint y: 160, endPoint x: 836, endPoint y: 174, distance: 113.9
click at [836, 174] on label "a. To balance responsive issue management with consistent monitoring activities" at bounding box center [785, 197] width 536 height 54
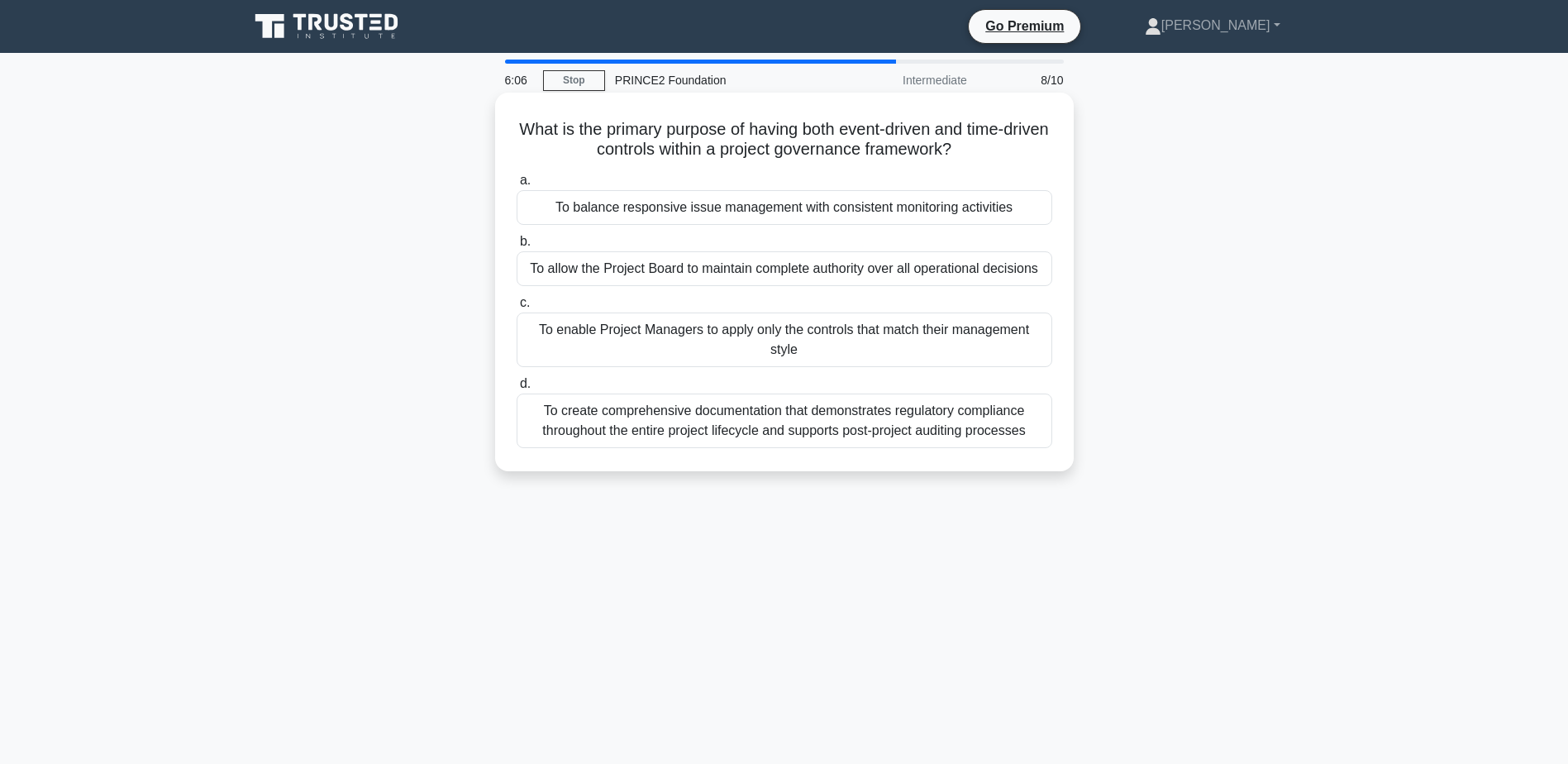
click at [517, 175] on input "a. To balance responsive issue management with consistent monitoring activities" at bounding box center [517, 180] width 0 height 11
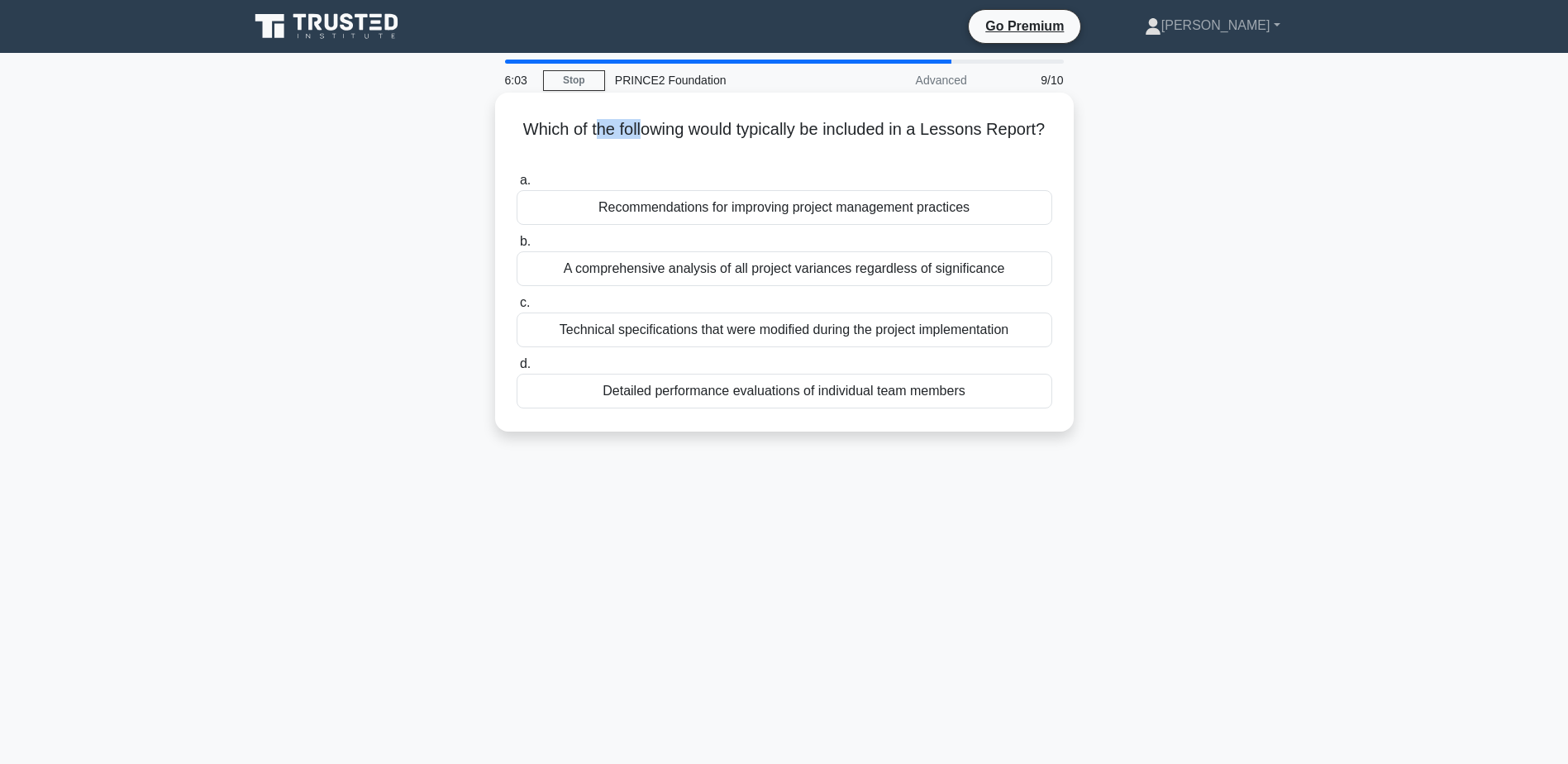
drag, startPoint x: 595, startPoint y: 122, endPoint x: 640, endPoint y: 123, distance: 45.0
click at [640, 123] on h5 "Which of the following would typically be included in a Lessons Report? .spinne…" at bounding box center [785, 139] width 539 height 41
drag, startPoint x: 640, startPoint y: 123, endPoint x: 686, endPoint y: 145, distance: 51.0
click at [686, 145] on h5 "Which of the following would typically be included in a Lessons Report? .spinne…" at bounding box center [785, 139] width 539 height 41
click at [958, 216] on div "Recommendations for improving project management practices" at bounding box center [785, 208] width 536 height 35
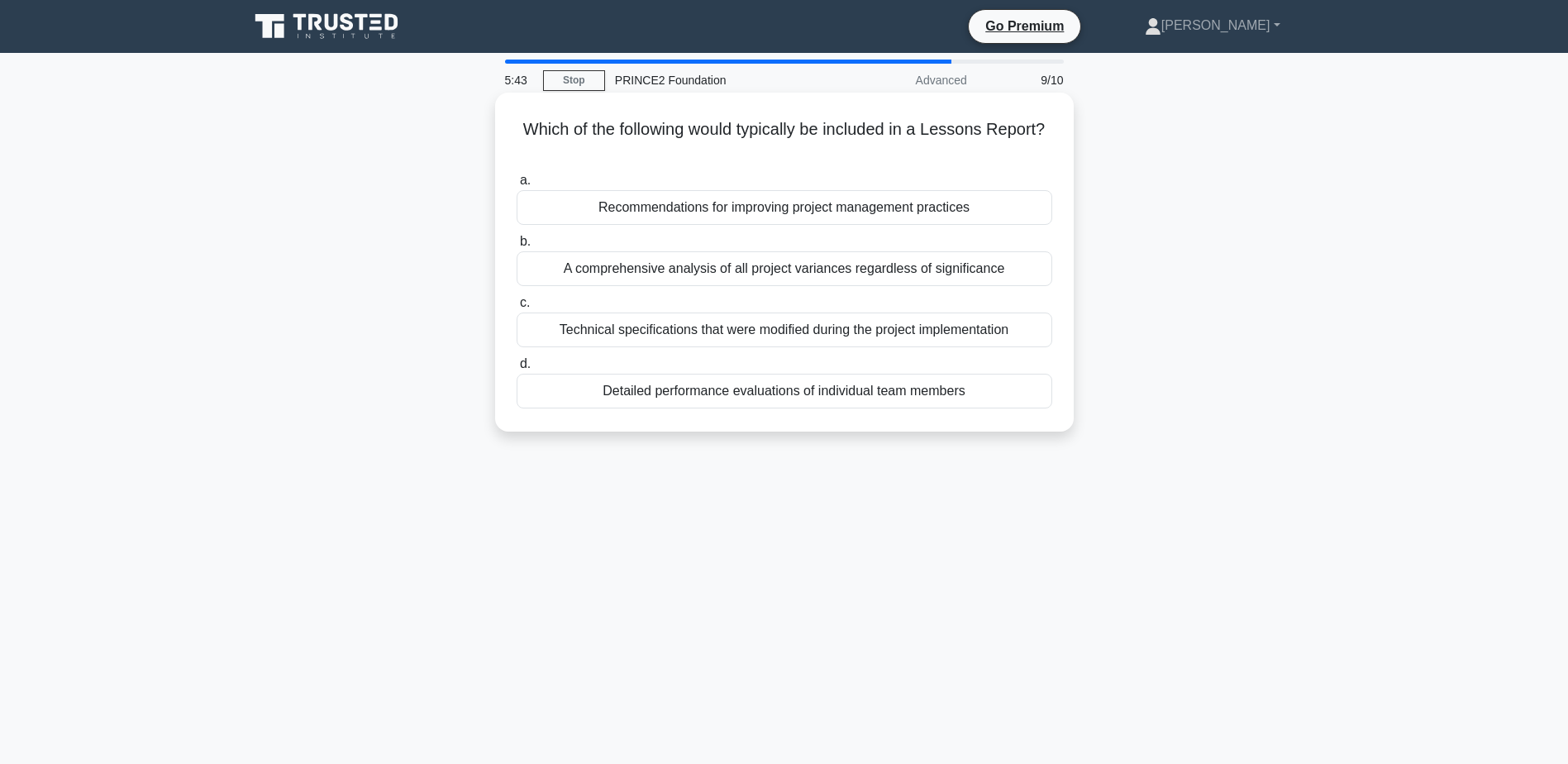
click at [517, 186] on input "a. Recommendations for improving project management practices" at bounding box center [517, 180] width 0 height 11
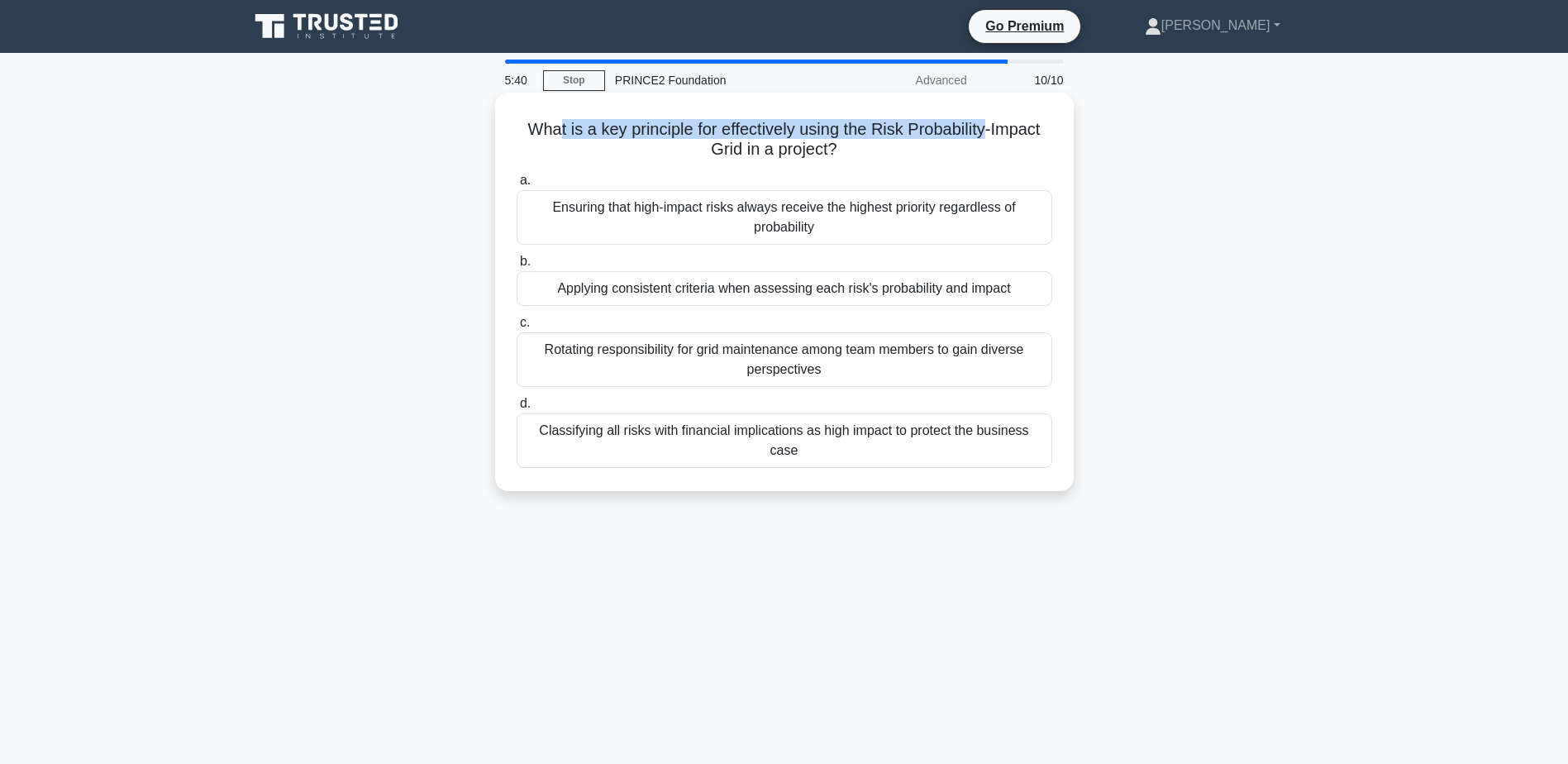
drag, startPoint x: 550, startPoint y: 130, endPoint x: 988, endPoint y: 132, distance: 438.0
click at [988, 132] on h5 "What is a key principle for effectively using the Risk Probability-Impact Grid …" at bounding box center [785, 139] width 539 height 41
drag, startPoint x: 988, startPoint y: 132, endPoint x: 937, endPoint y: 126, distance: 51.4
click at [937, 126] on h5 "What is a key principle for effectively using the Risk Probability-Impact Grid …" at bounding box center [785, 139] width 539 height 41
click at [767, 146] on h5 "What is a key principle for effectively using the Risk Probability-Impact Grid …" at bounding box center [785, 139] width 539 height 41
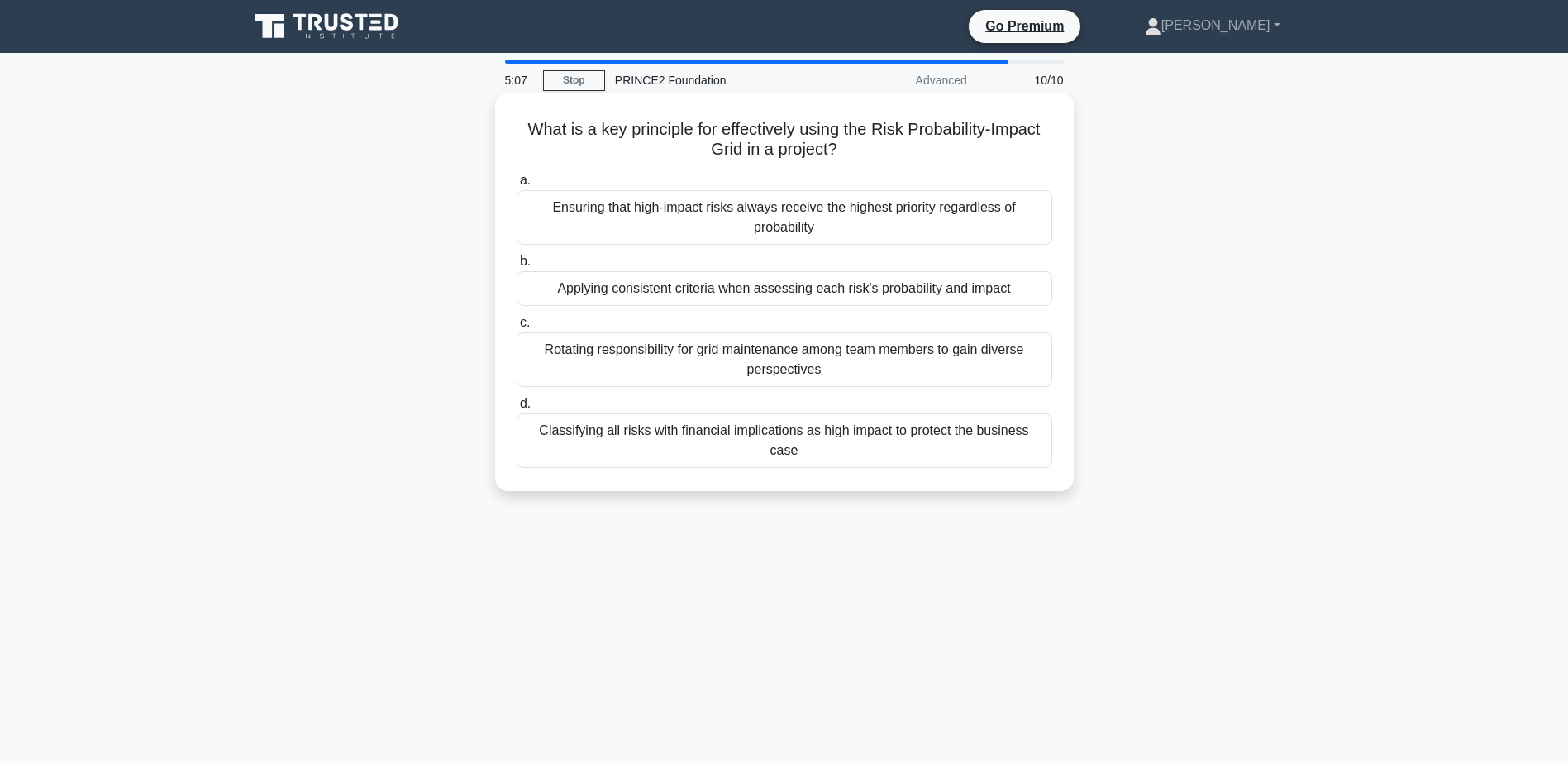
click at [932, 293] on div "Applying consistent criteria when assessing each risk's probability and impact" at bounding box center [785, 289] width 536 height 35
click at [517, 267] on input "b. Applying consistent criteria when assessing each risk's probability and impa…" at bounding box center [517, 262] width 0 height 11
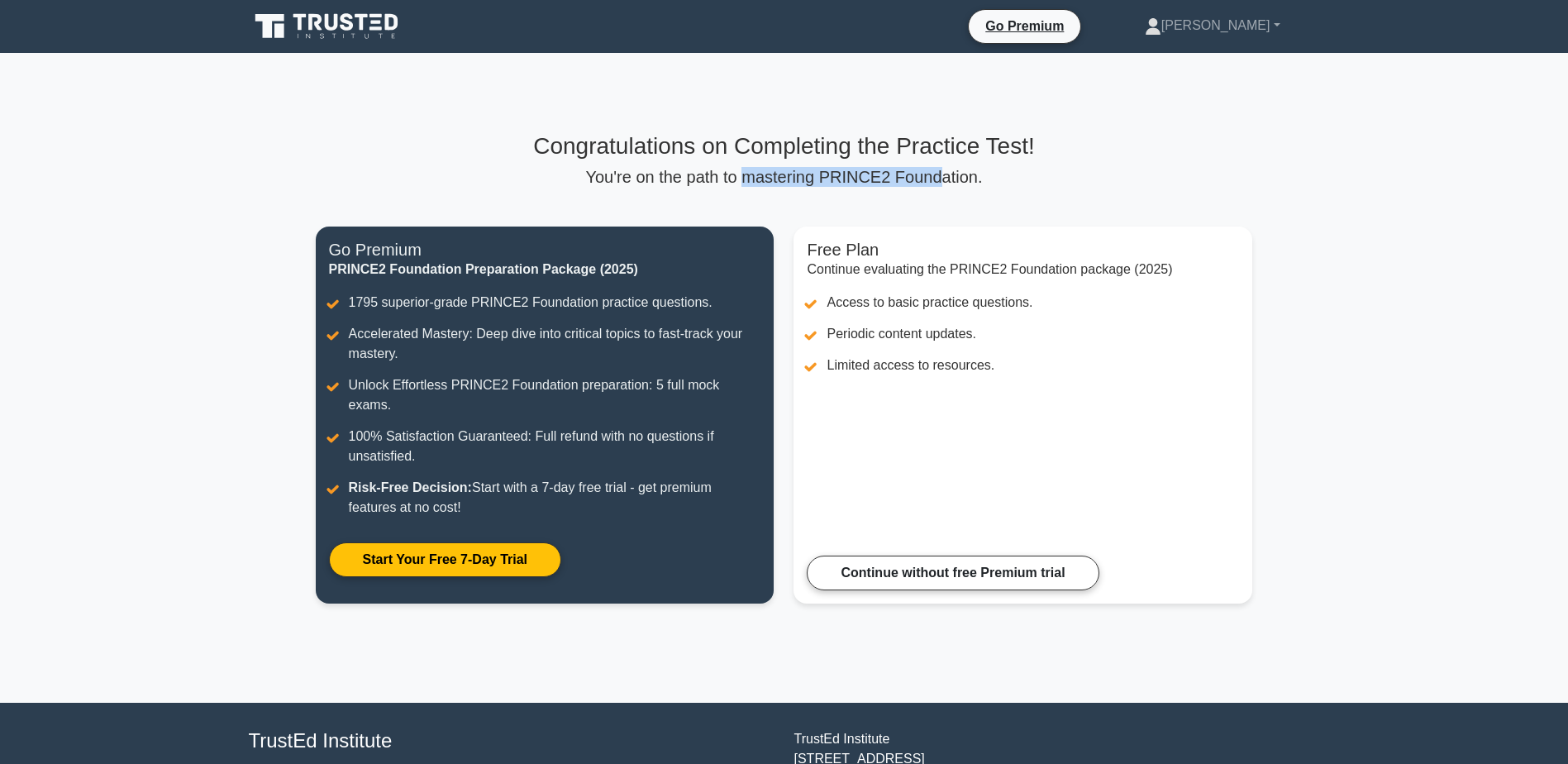
drag, startPoint x: 766, startPoint y: 184, endPoint x: 958, endPoint y: 186, distance: 192.0
click at [958, 186] on p "You're on the path to mastering PRINCE2 Foundation." at bounding box center [784, 177] width 938 height 20
click at [1335, 270] on main "Congratulations on Completing the Practice Test! You're on the path to masterin…" at bounding box center [784, 378] width 1568 height 650
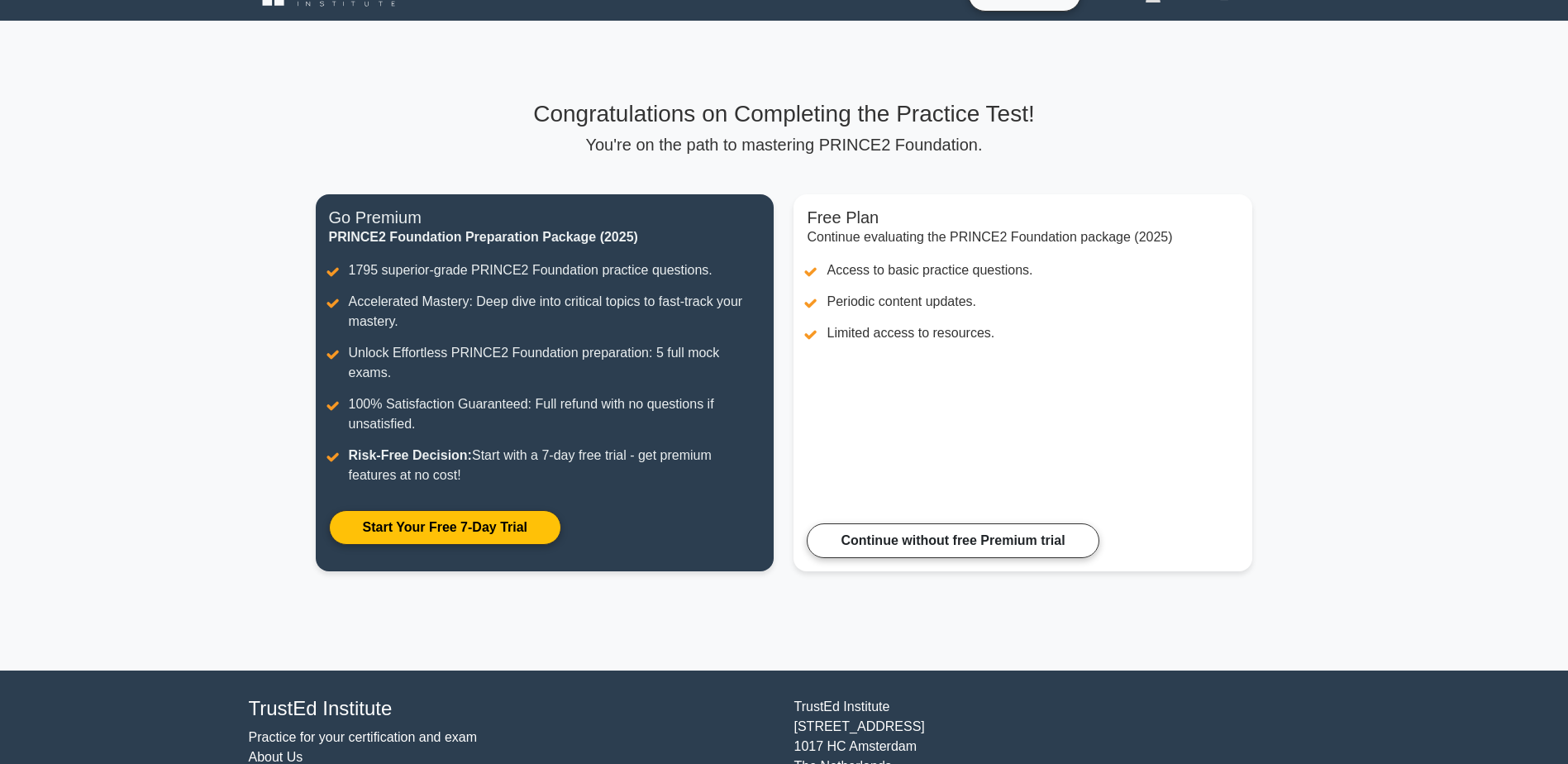
scroll to position [54, 0]
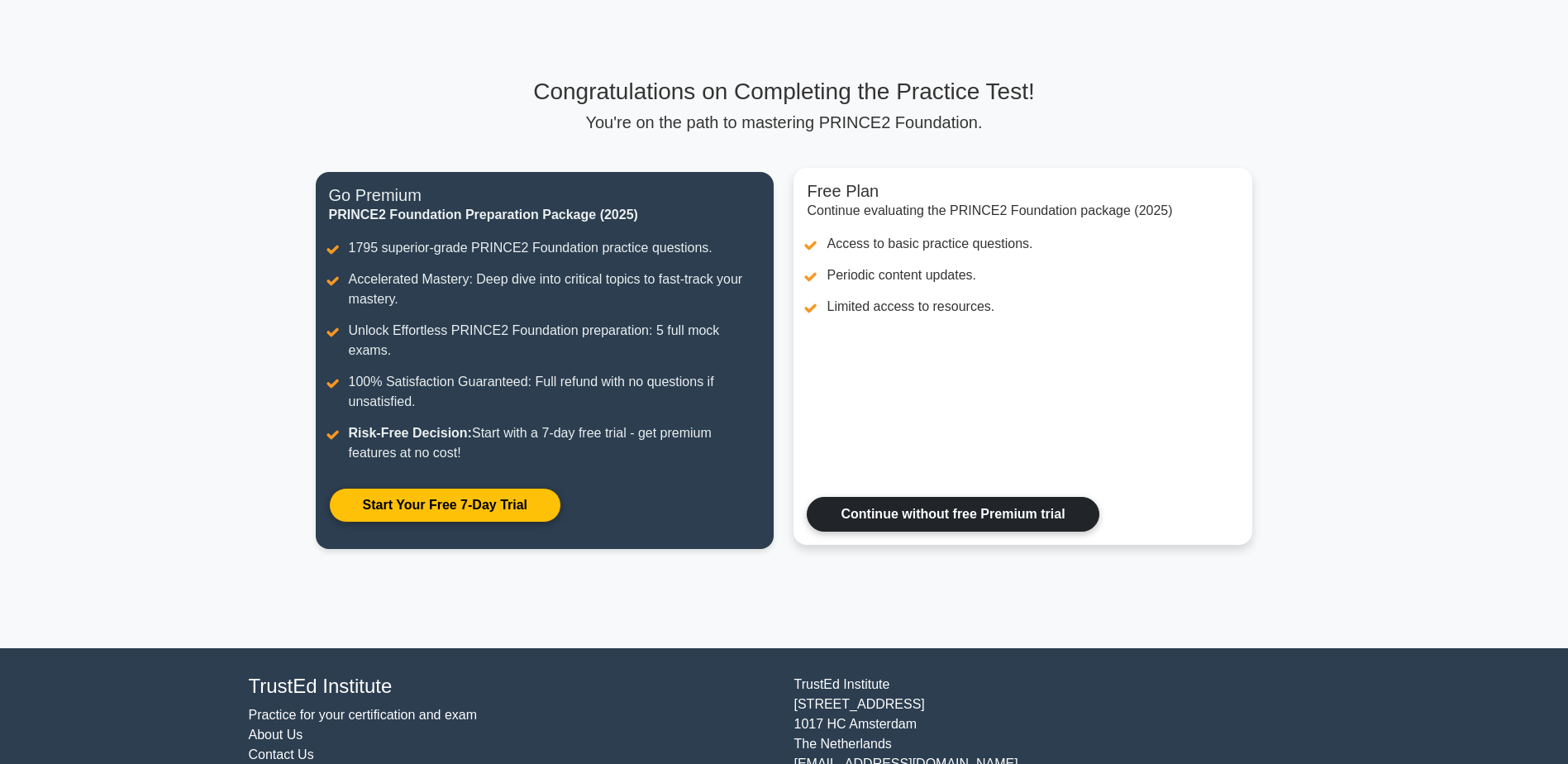
click at [1032, 497] on link "Continue without free Premium trial" at bounding box center [952, 515] width 292 height 35
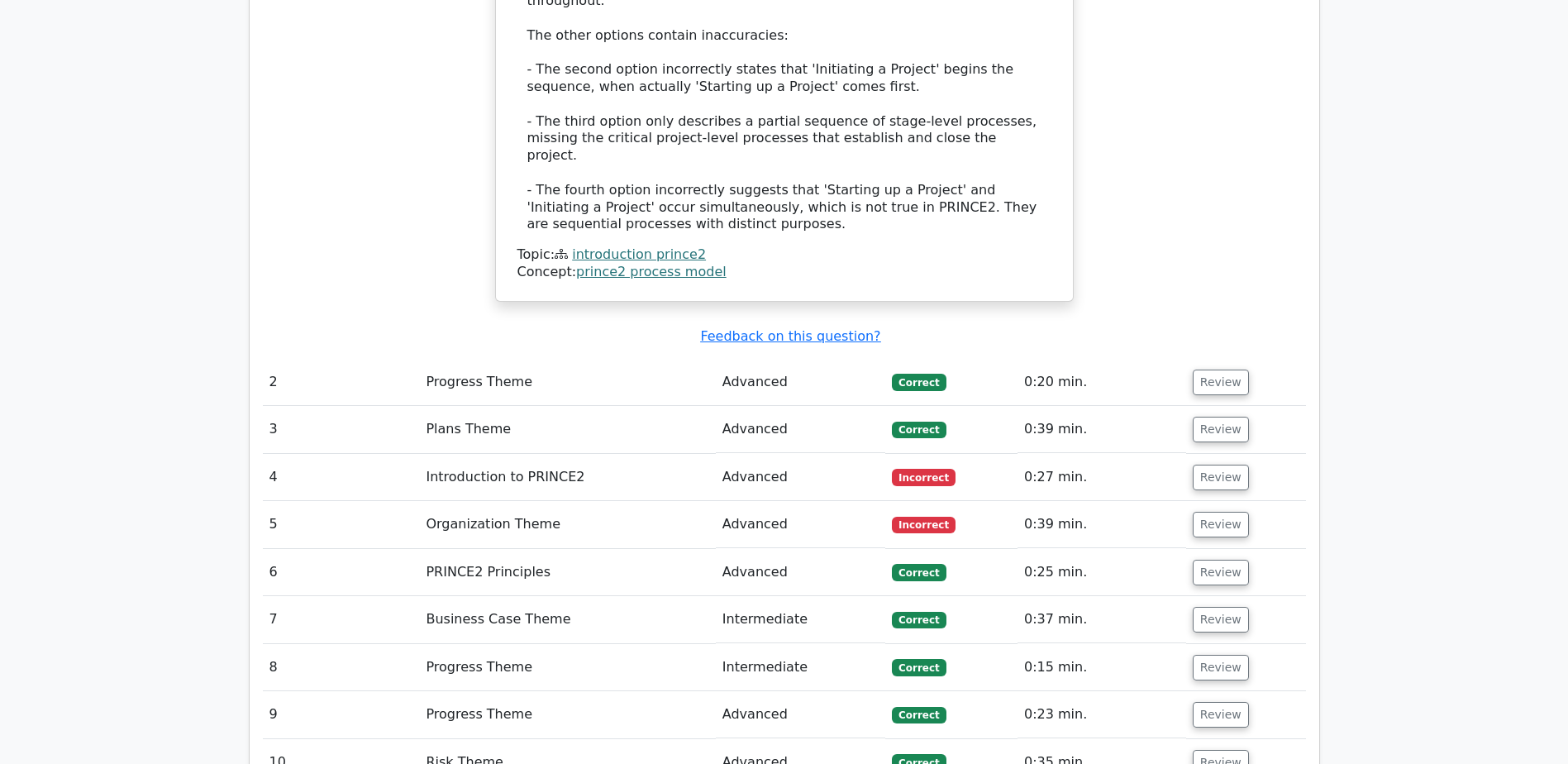
scroll to position [2066, 0]
click at [521, 501] on td "Organization Theme" at bounding box center [568, 524] width 296 height 47
click at [1227, 511] on button "Review" at bounding box center [1221, 524] width 56 height 26
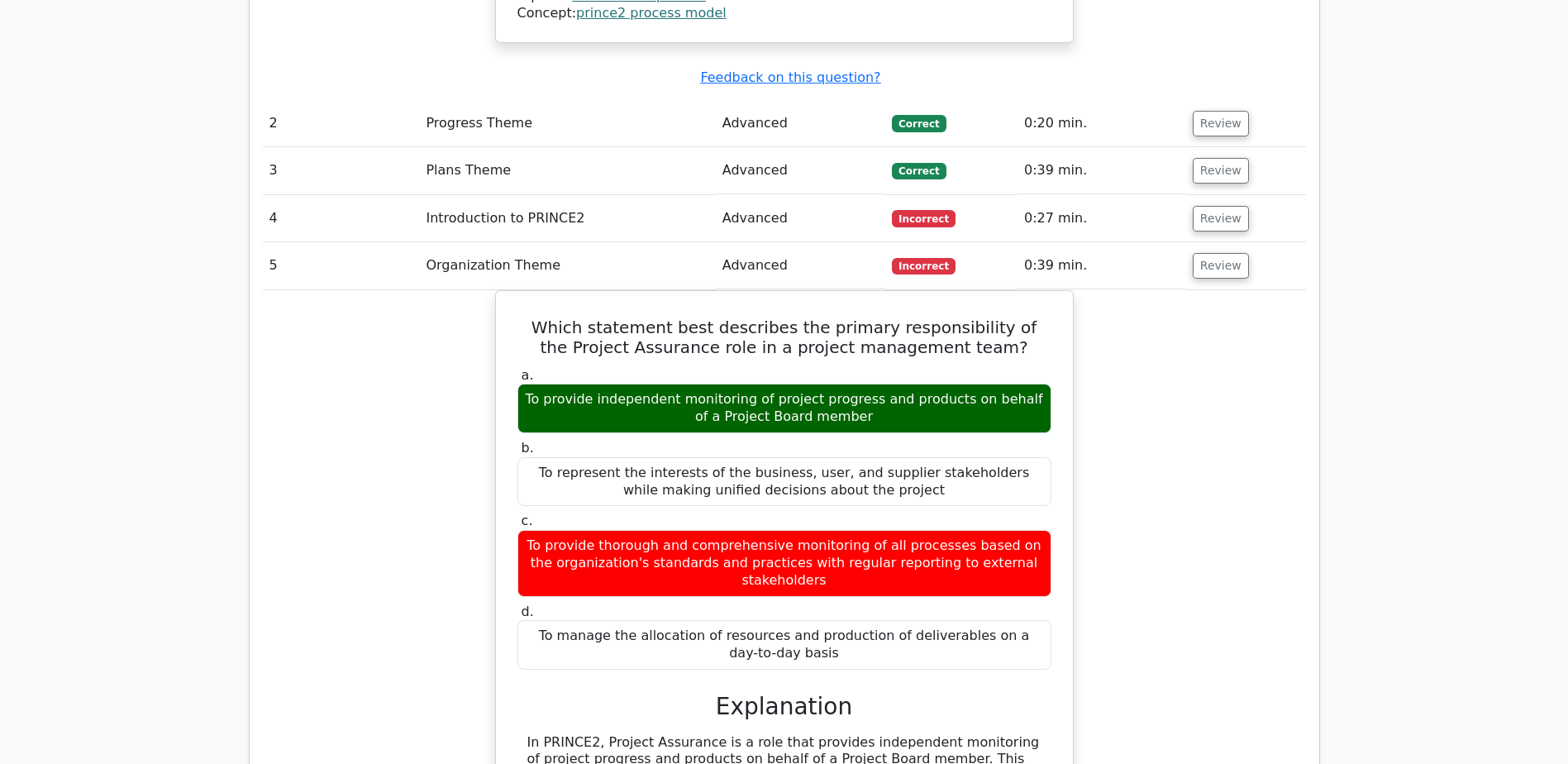
scroll to position [2334, 0]
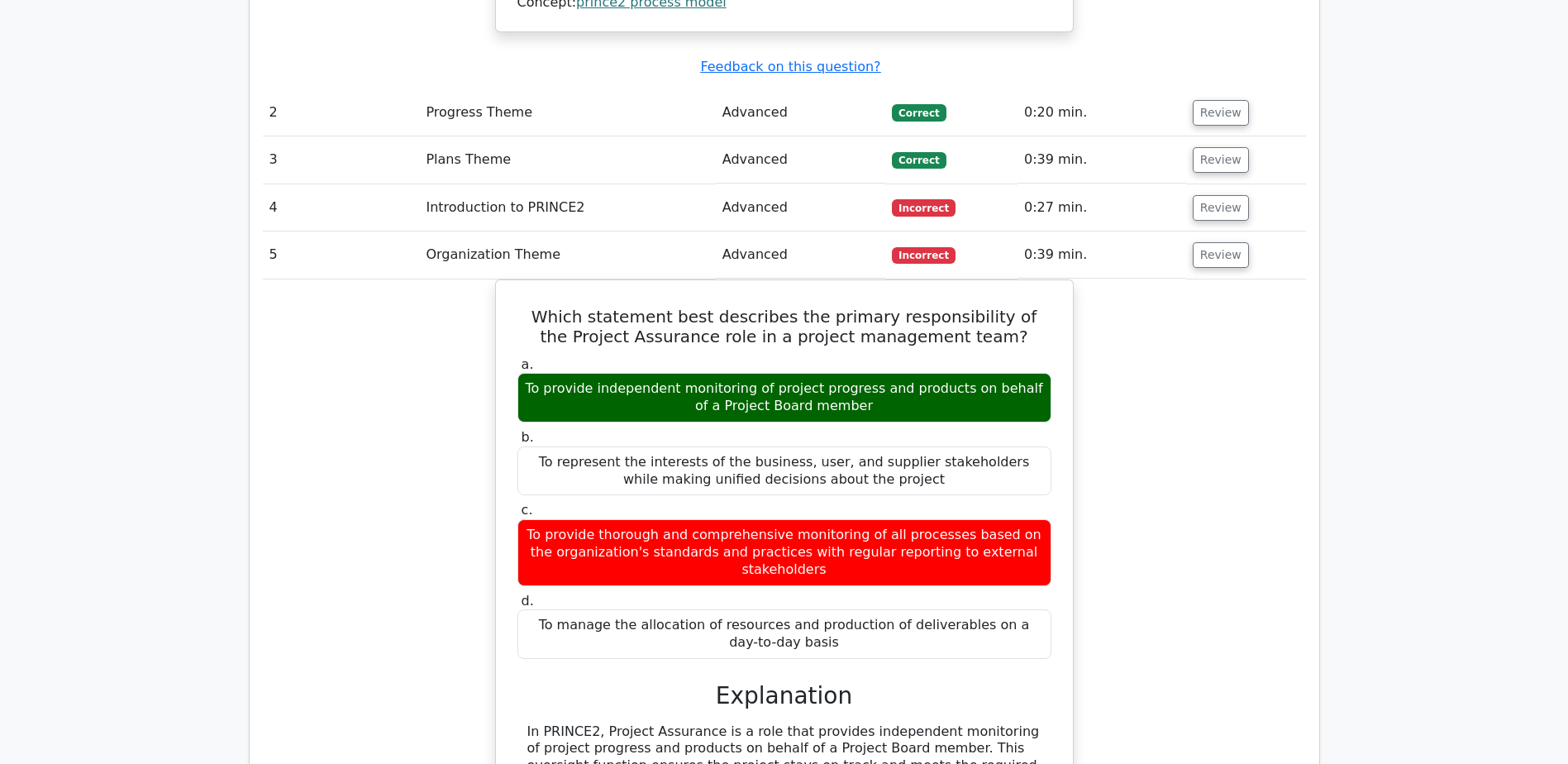
click at [1258, 420] on div "Which statement best describes the primary responsibility of the Project Assura…" at bounding box center [785, 735] width 1043 height 910
